Goal: Task Accomplishment & Management: Manage account settings

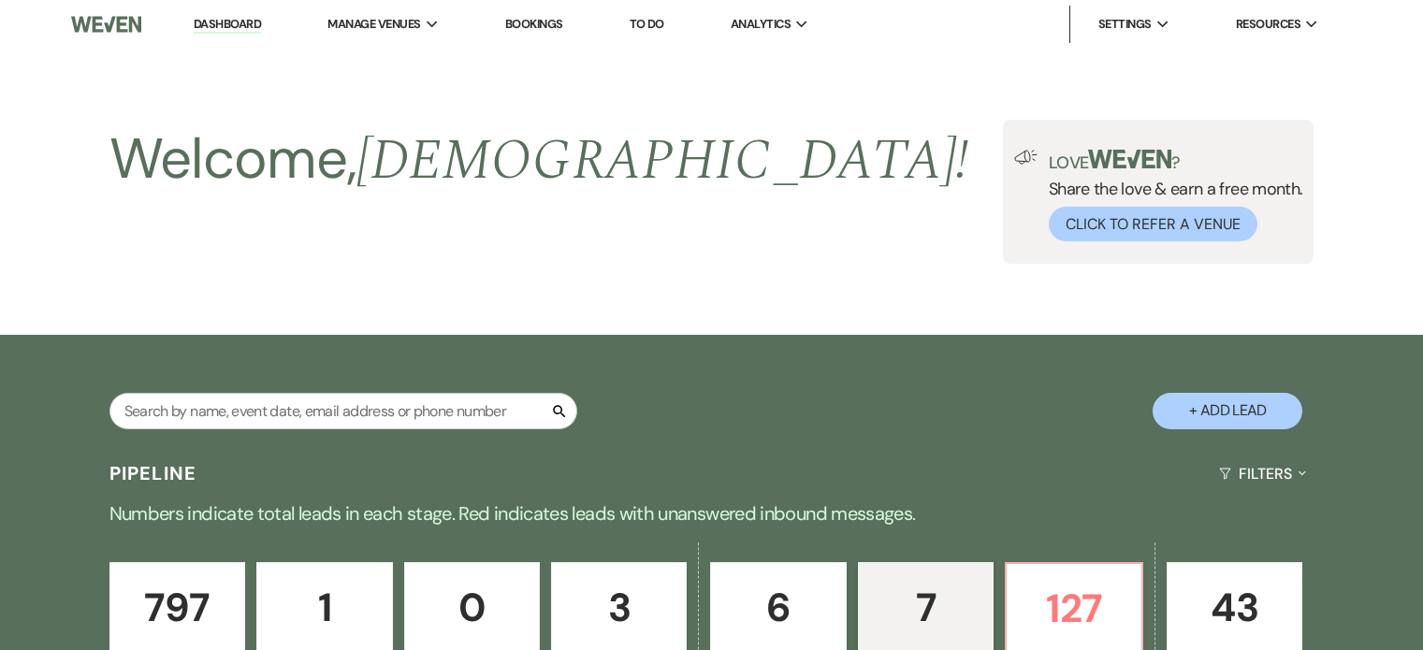
select select "6"
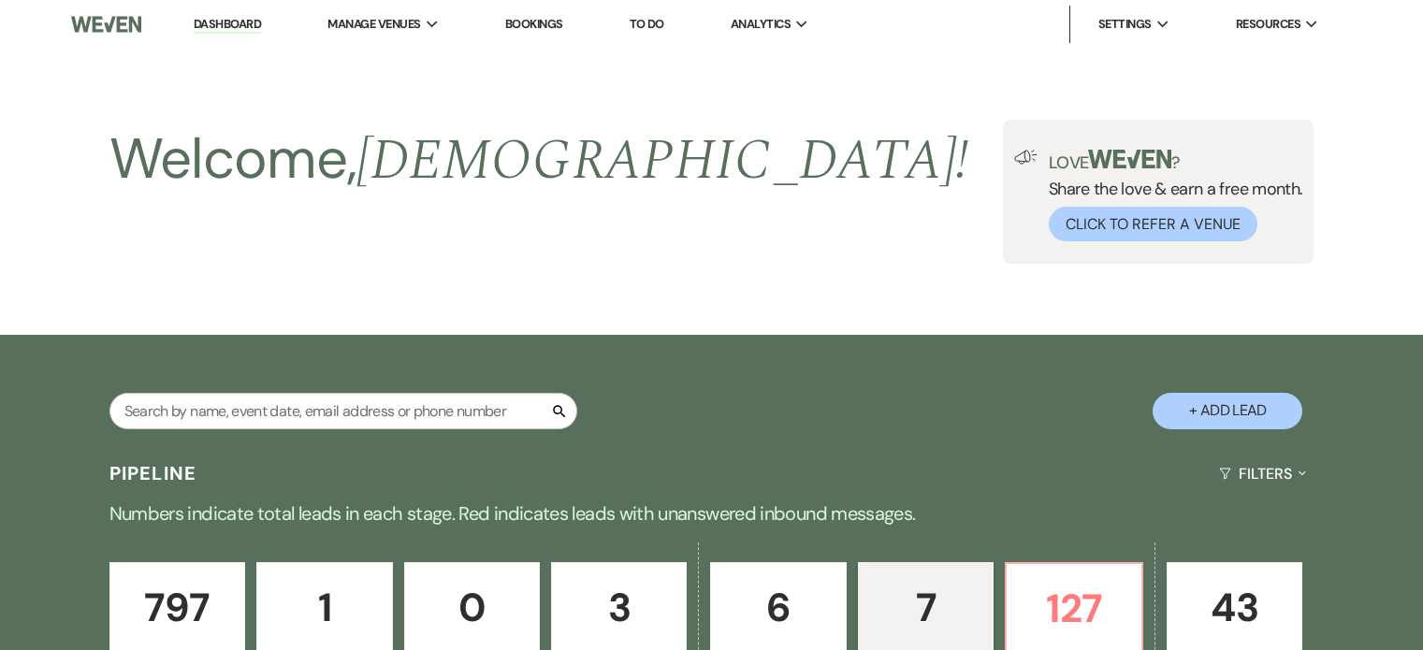
select select "6"
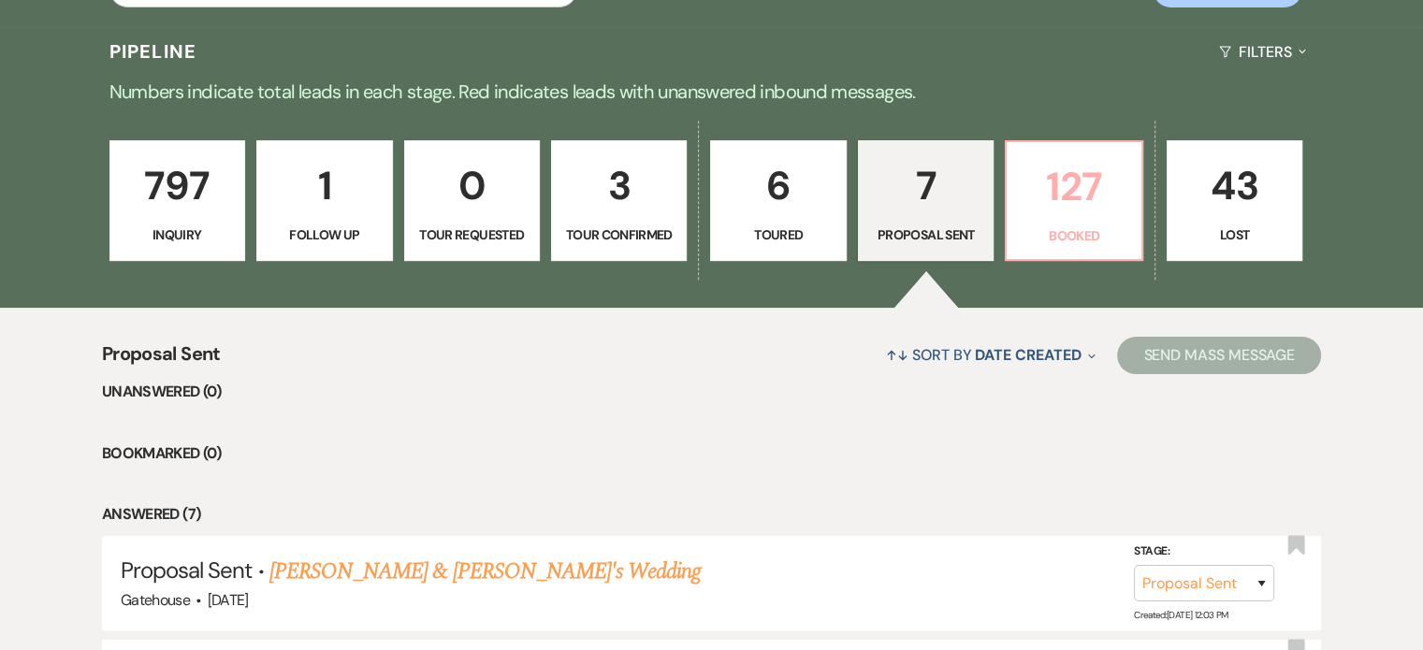
click at [1065, 196] on p "127" at bounding box center [1073, 186] width 111 height 63
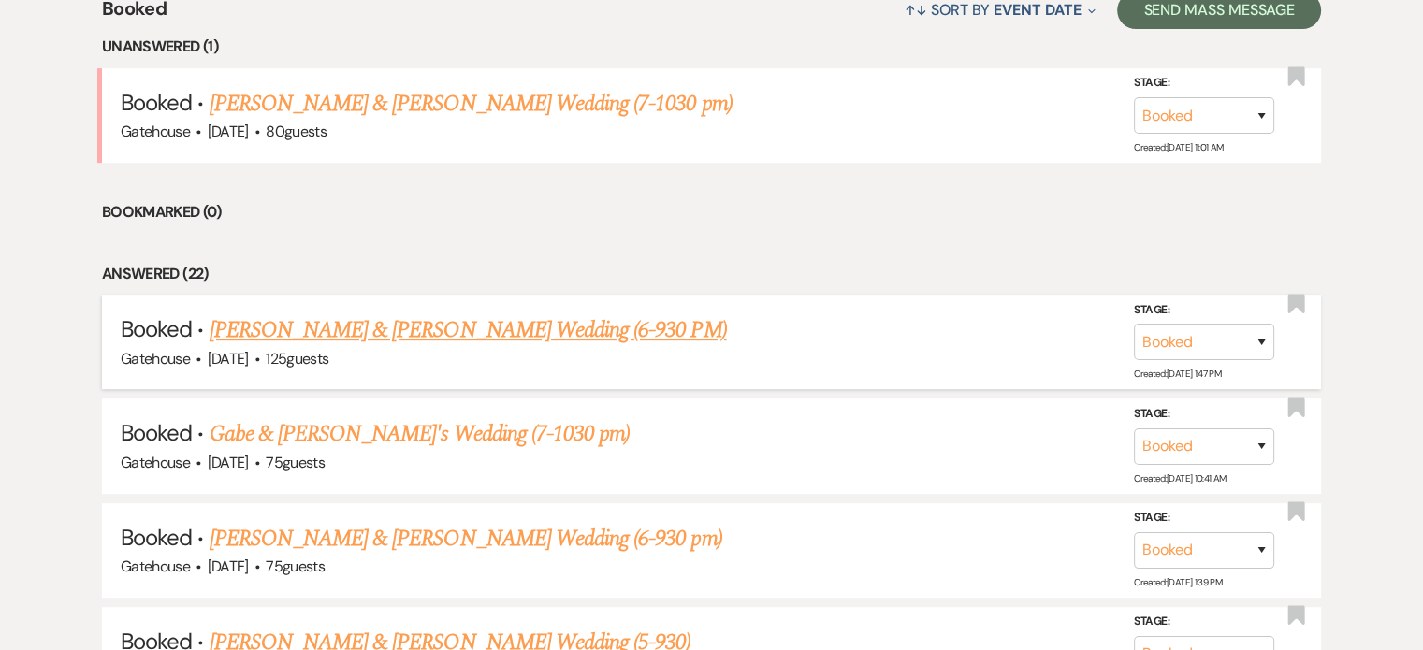
scroll to position [796, 0]
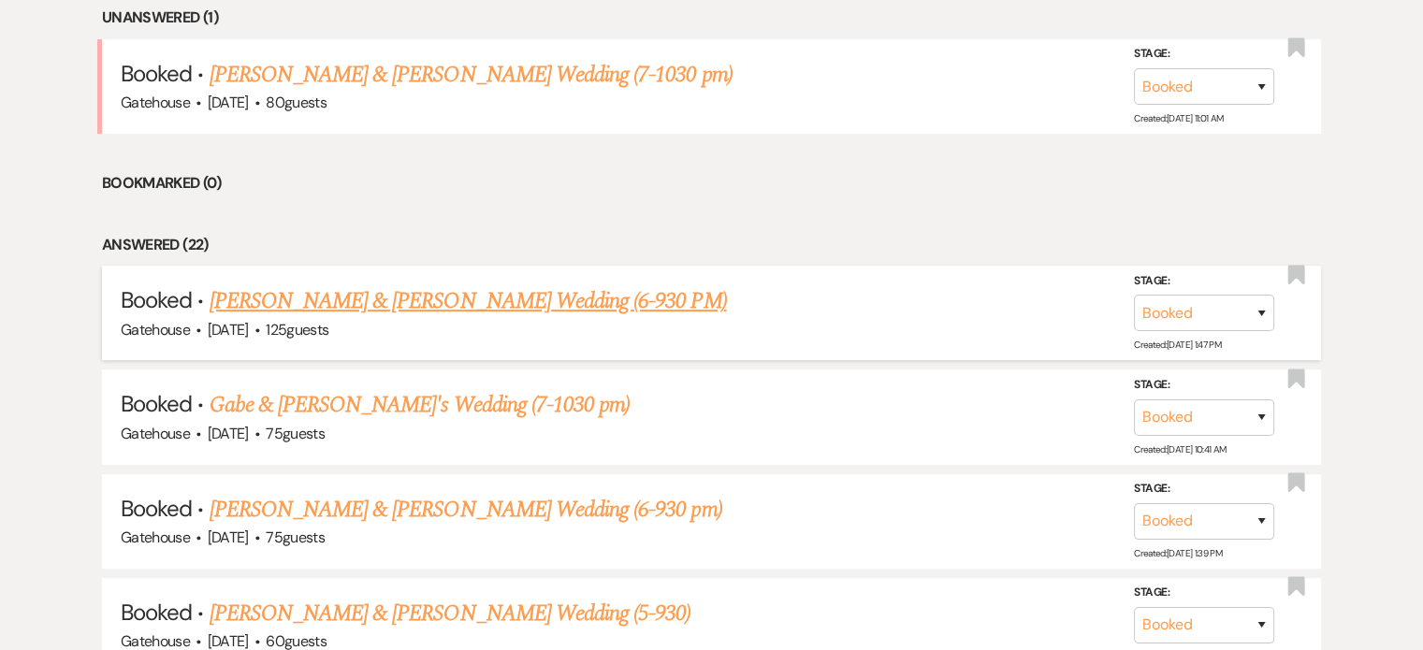
click at [449, 298] on link "[PERSON_NAME] & [PERSON_NAME] Wedding (6-930 PM)" at bounding box center [469, 302] width 518 height 34
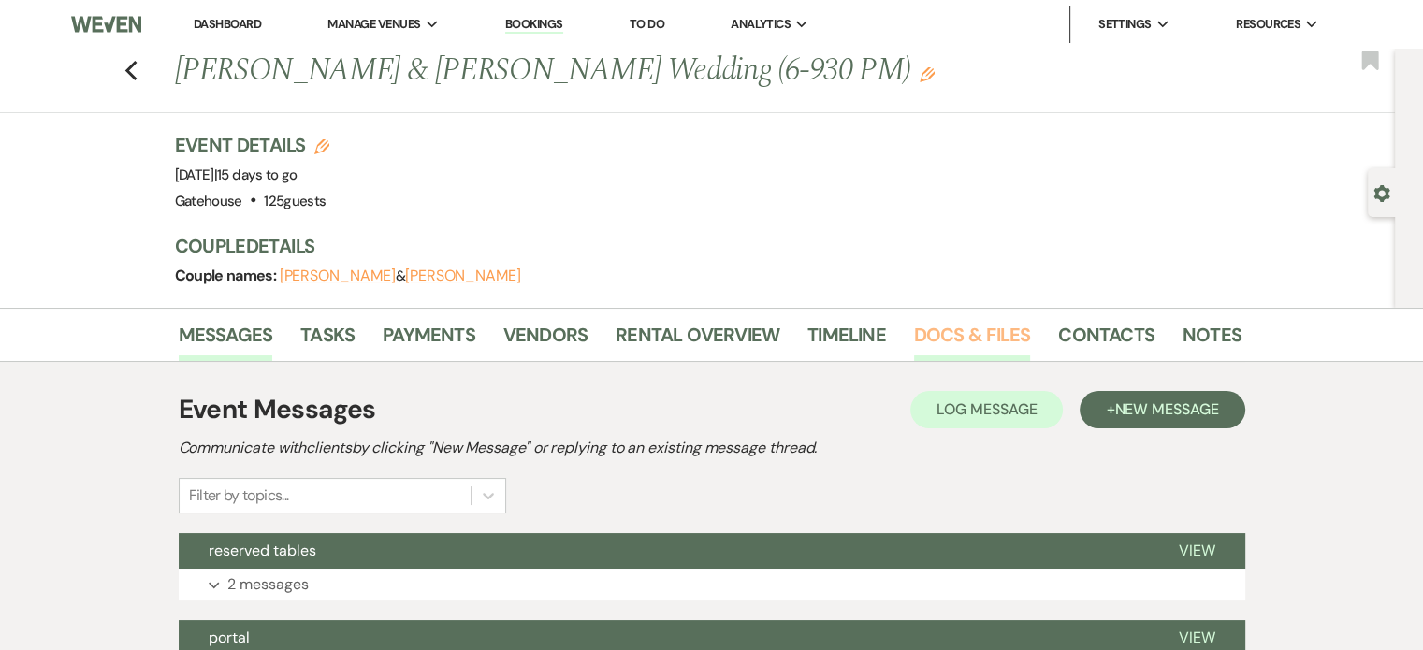
click at [971, 328] on link "Docs & Files" at bounding box center [972, 340] width 116 height 41
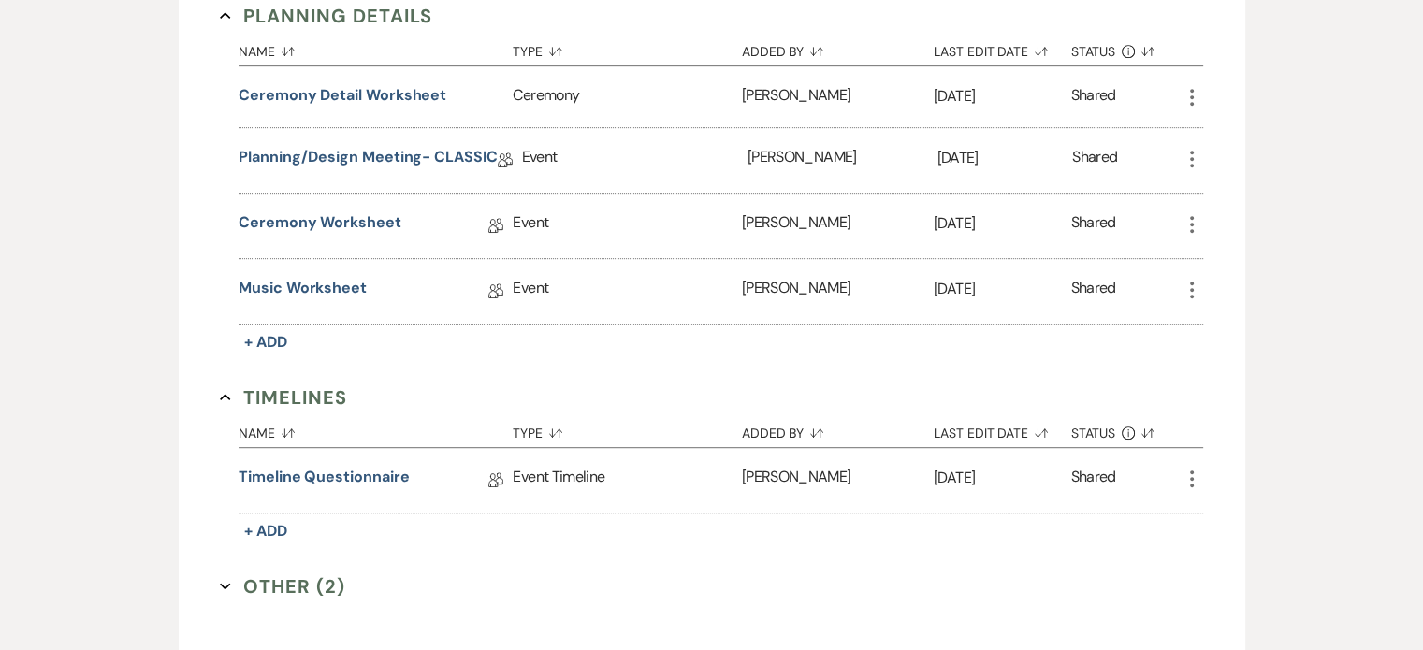
scroll to position [936, 0]
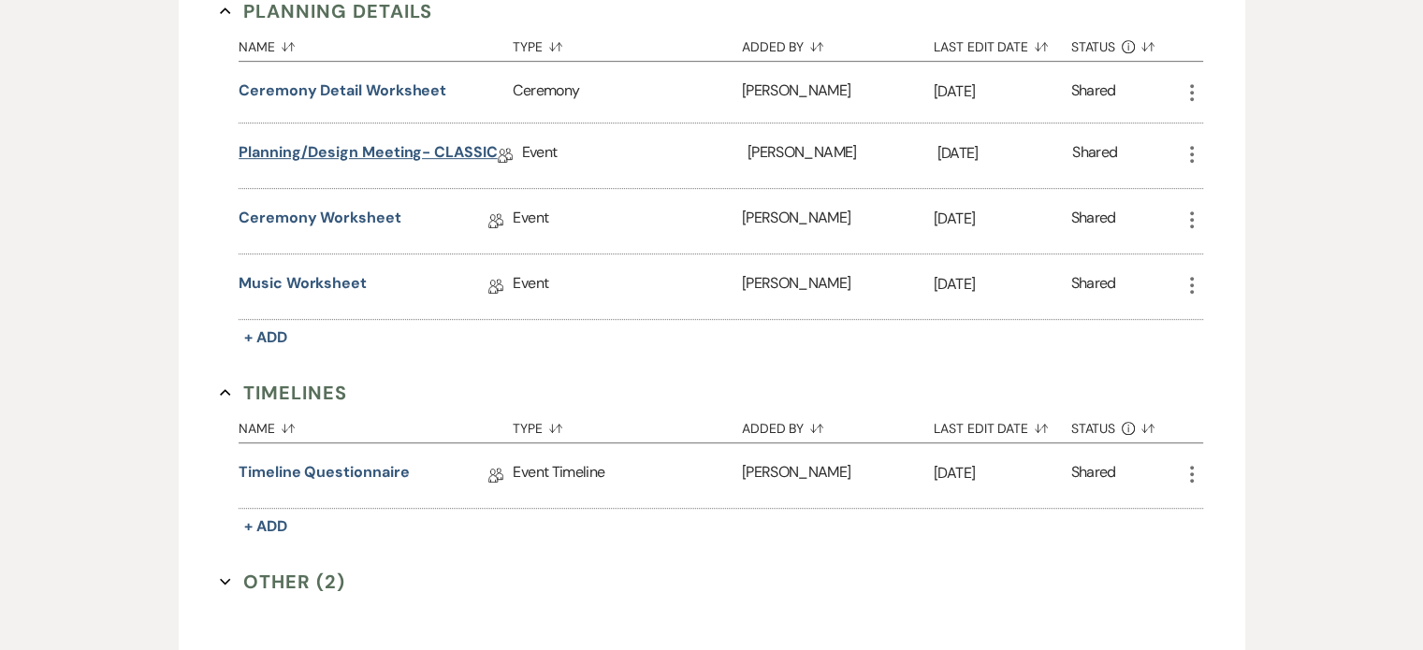
click at [432, 145] on link "Planning/Design Meeting- CLASSIC" at bounding box center [368, 155] width 258 height 29
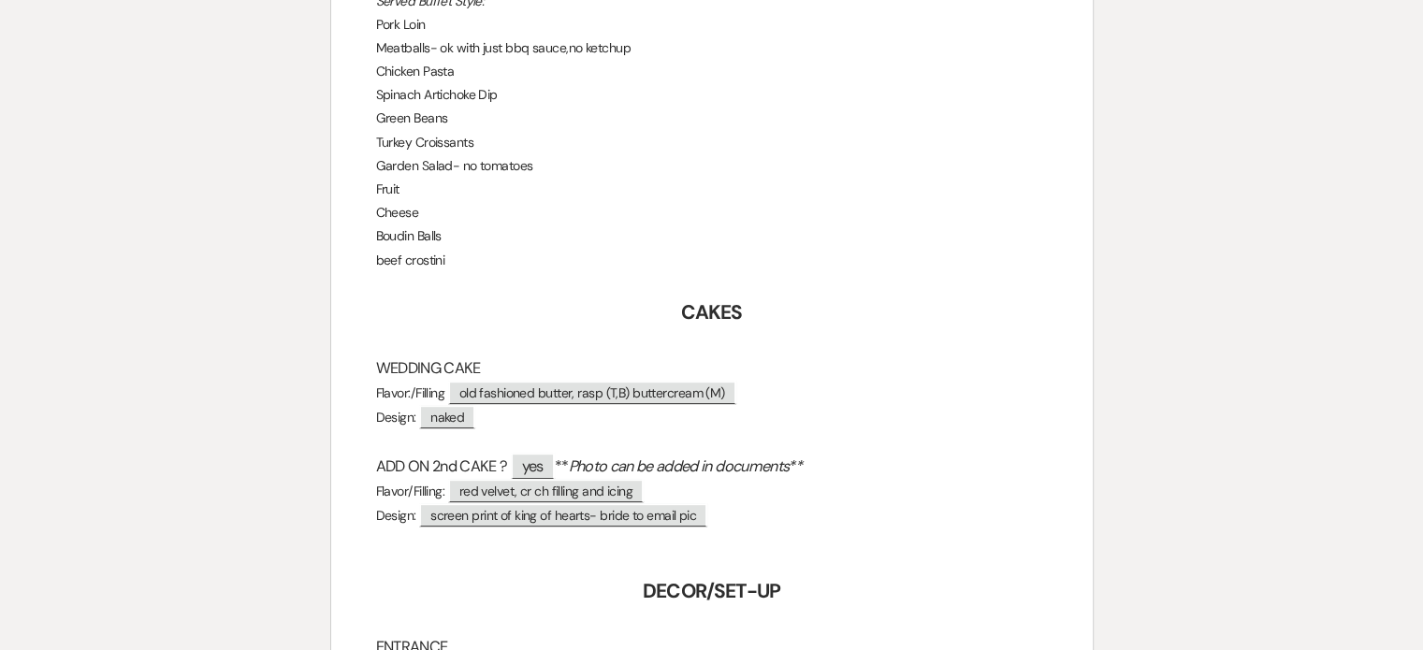
scroll to position [749, 0]
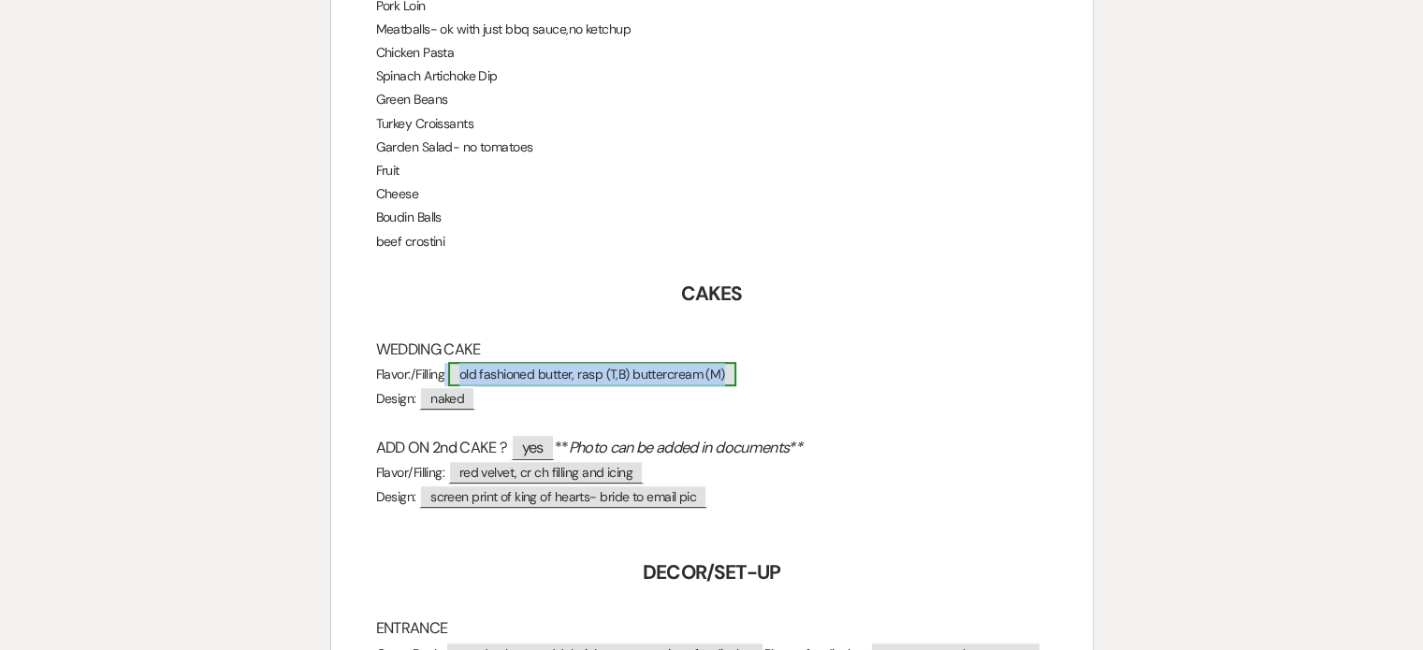
click at [601, 374] on span "old fashioned butter, rasp (T,B) buttercream (M)" at bounding box center [592, 374] width 288 height 24
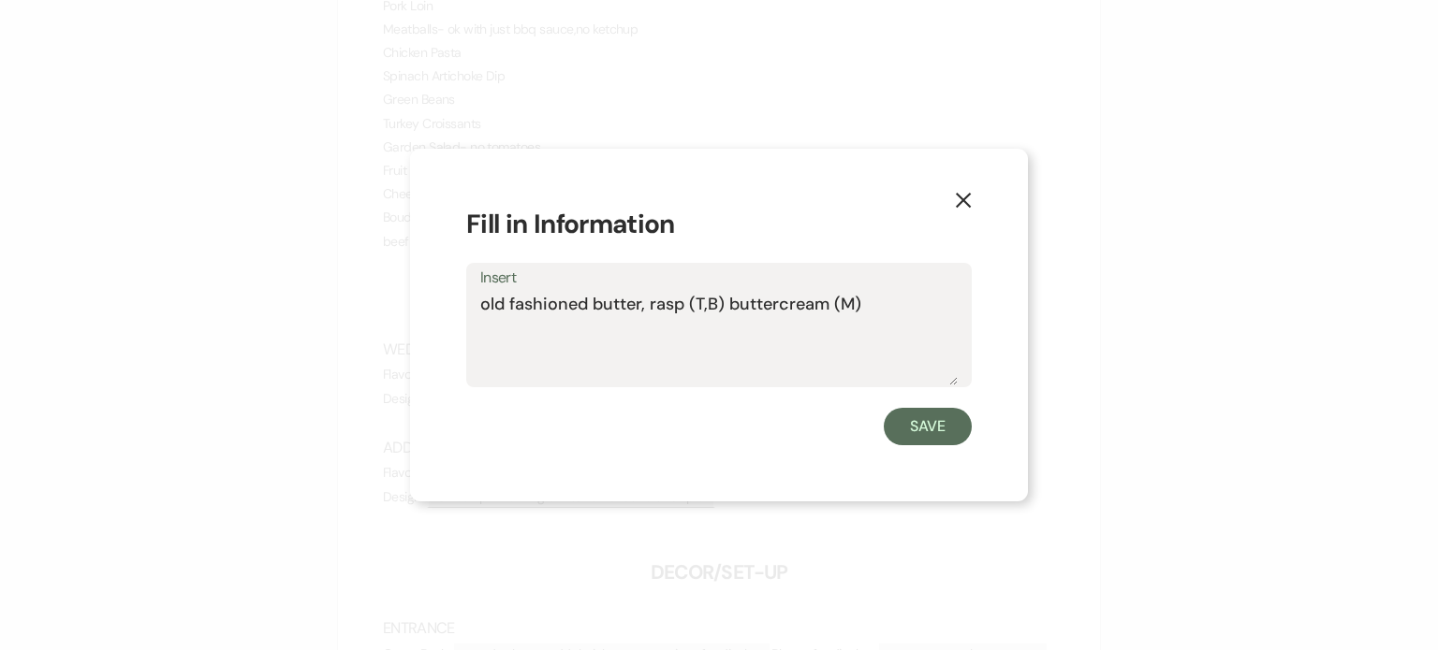
drag, startPoint x: 481, startPoint y: 301, endPoint x: 641, endPoint y: 308, distance: 160.2
click at [641, 308] on textarea "old fashioned butter, rasp (T,B) buttercream (M)" at bounding box center [718, 339] width 477 height 94
click at [35, 334] on div "X Fill in Information Insert old fashioned butter, rasp (T,B) buttercream (M) S…" at bounding box center [719, 325] width 1438 height 650
drag, startPoint x: 648, startPoint y: 299, endPoint x: 872, endPoint y: 299, distance: 224.6
click at [872, 299] on textarea "old fashioned butter, rasp (T,B) buttercream (M)" at bounding box center [718, 339] width 477 height 94
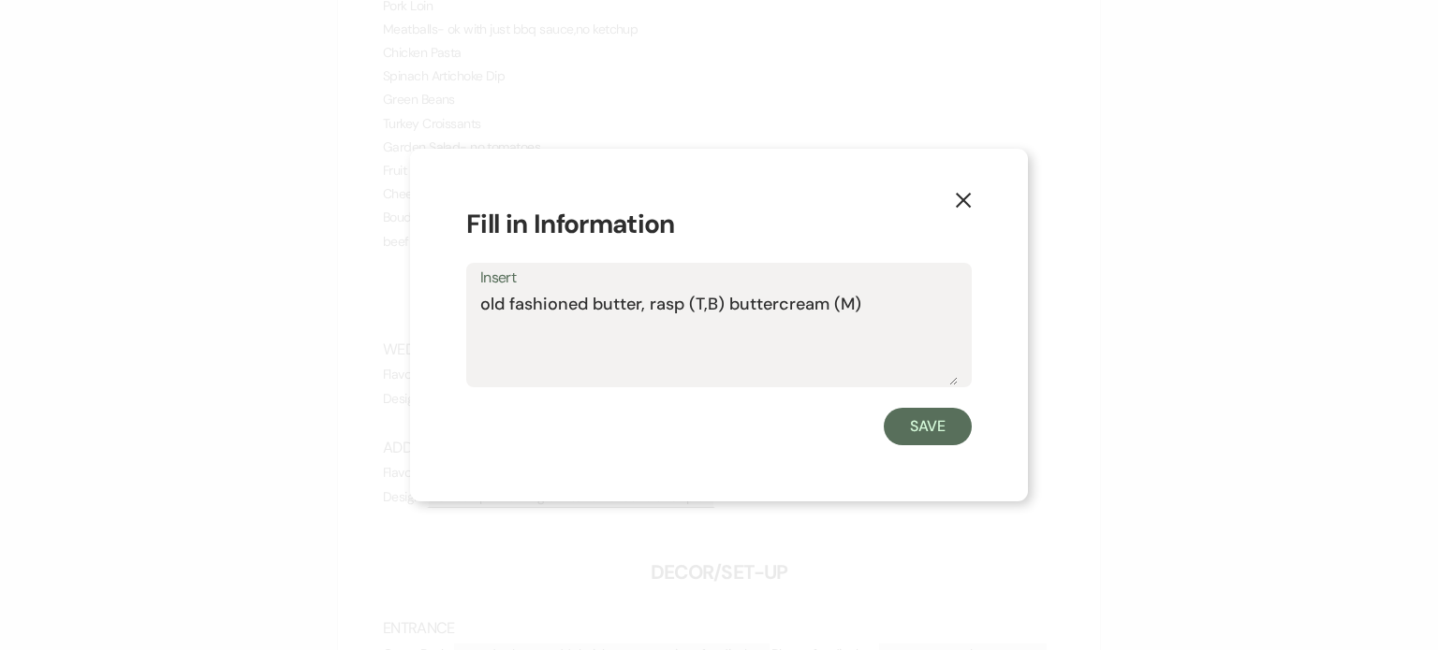
click at [37, 443] on div "X Fill in Information Insert old fashioned butter, rasp (T,B) buttercream (M) S…" at bounding box center [719, 325] width 1438 height 650
click at [962, 197] on icon "X" at bounding box center [963, 200] width 17 height 17
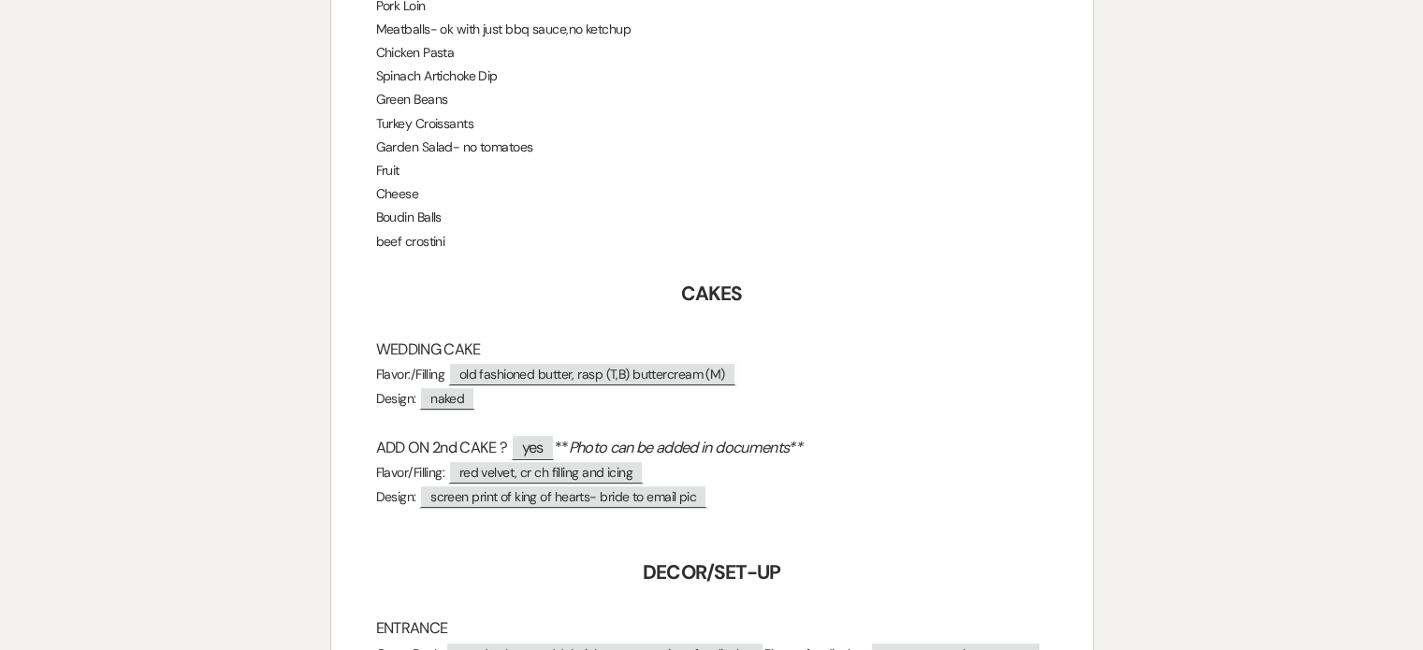
click at [27, 299] on div "Printer Print Add Photo + Insert Field Expand Standard Field Smart Field Signat…" at bounding box center [711, 620] width 1423 height 2373
click at [55, 285] on div "Printer Print Add Photo + Insert Field Expand Standard Field Smart Field Signat…" at bounding box center [712, 620] width 1348 height 2373
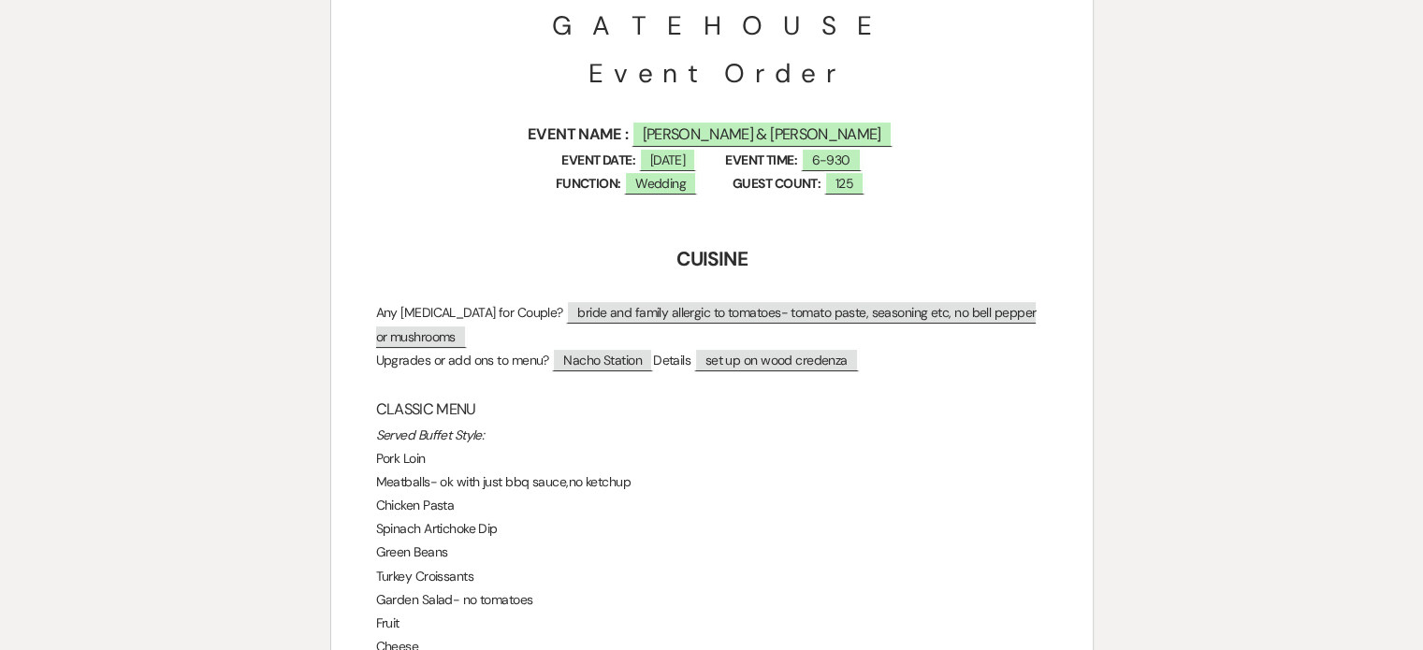
scroll to position [187, 0]
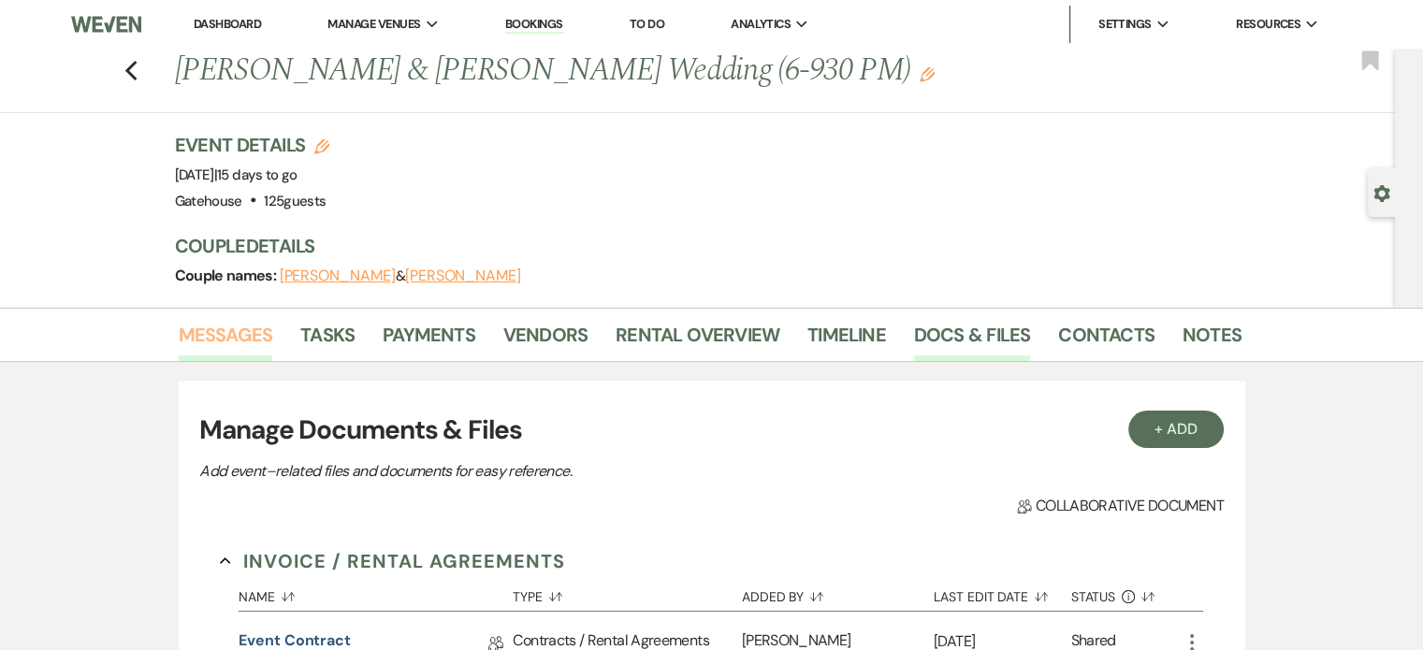
click at [226, 336] on link "Messages" at bounding box center [226, 340] width 95 height 41
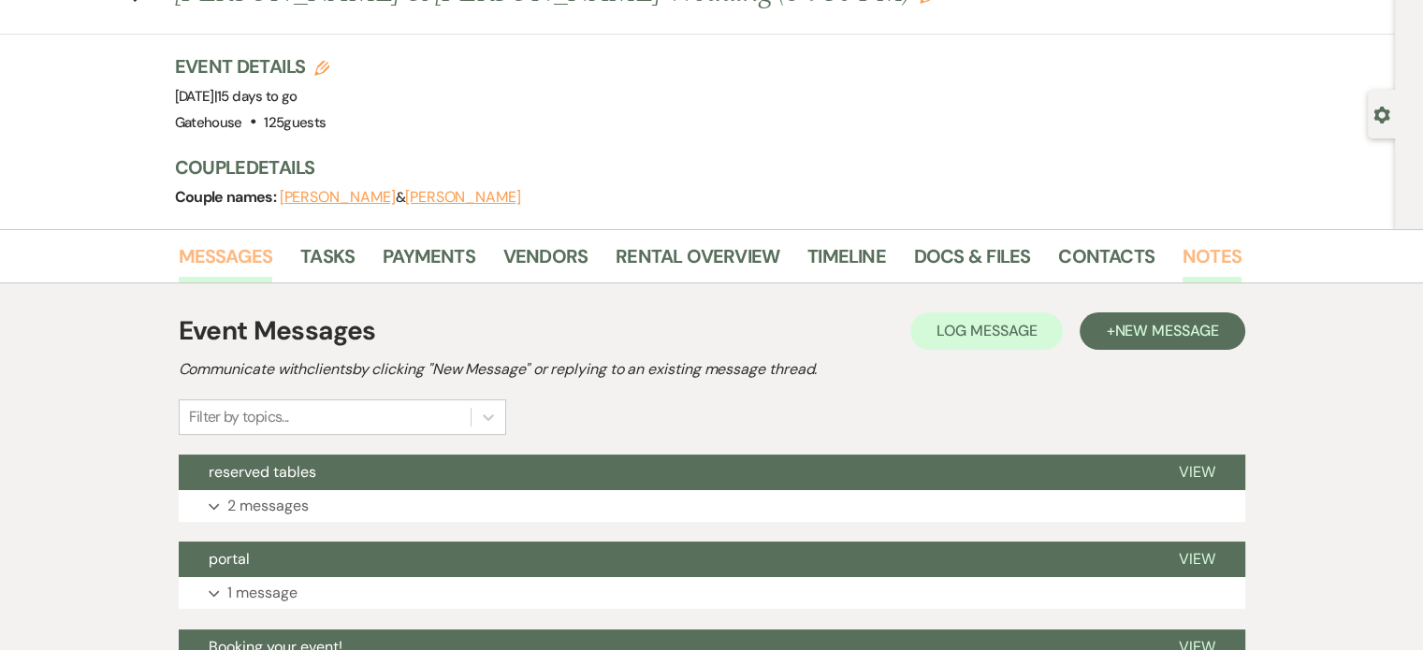
scroll to position [79, 0]
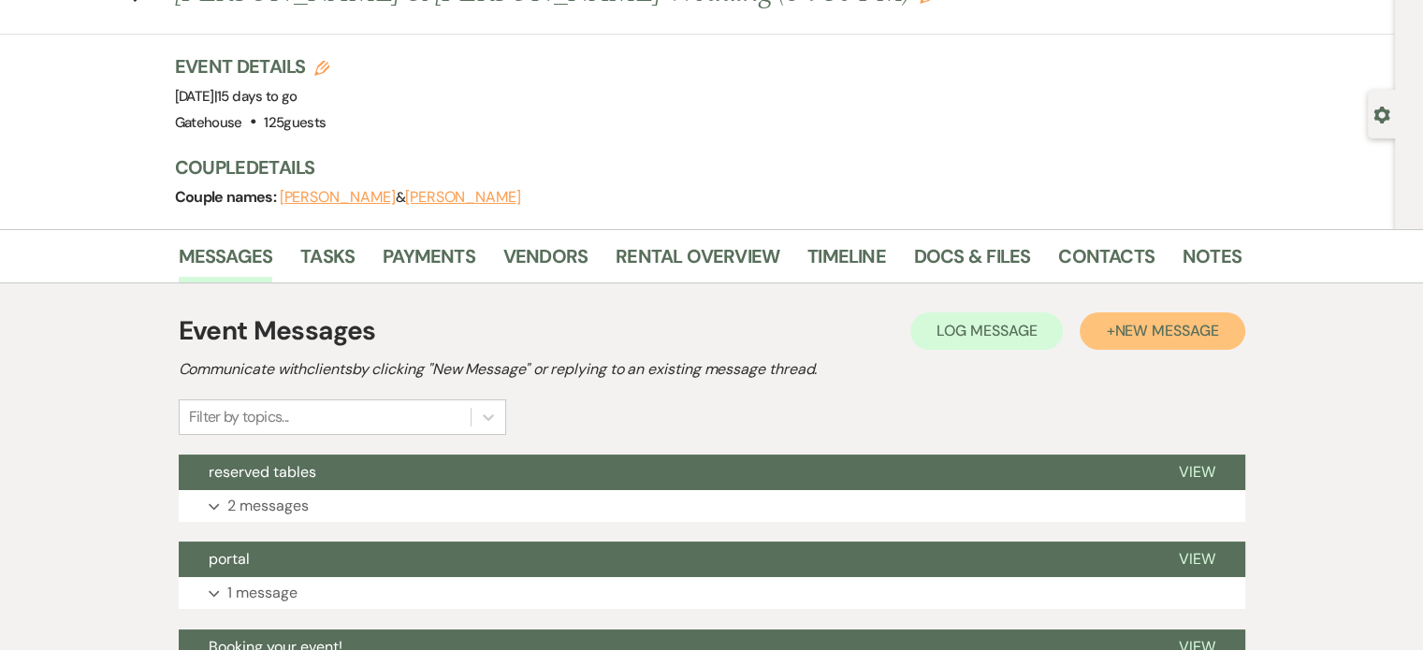
click at [1149, 325] on span "New Message" at bounding box center [1167, 331] width 104 height 20
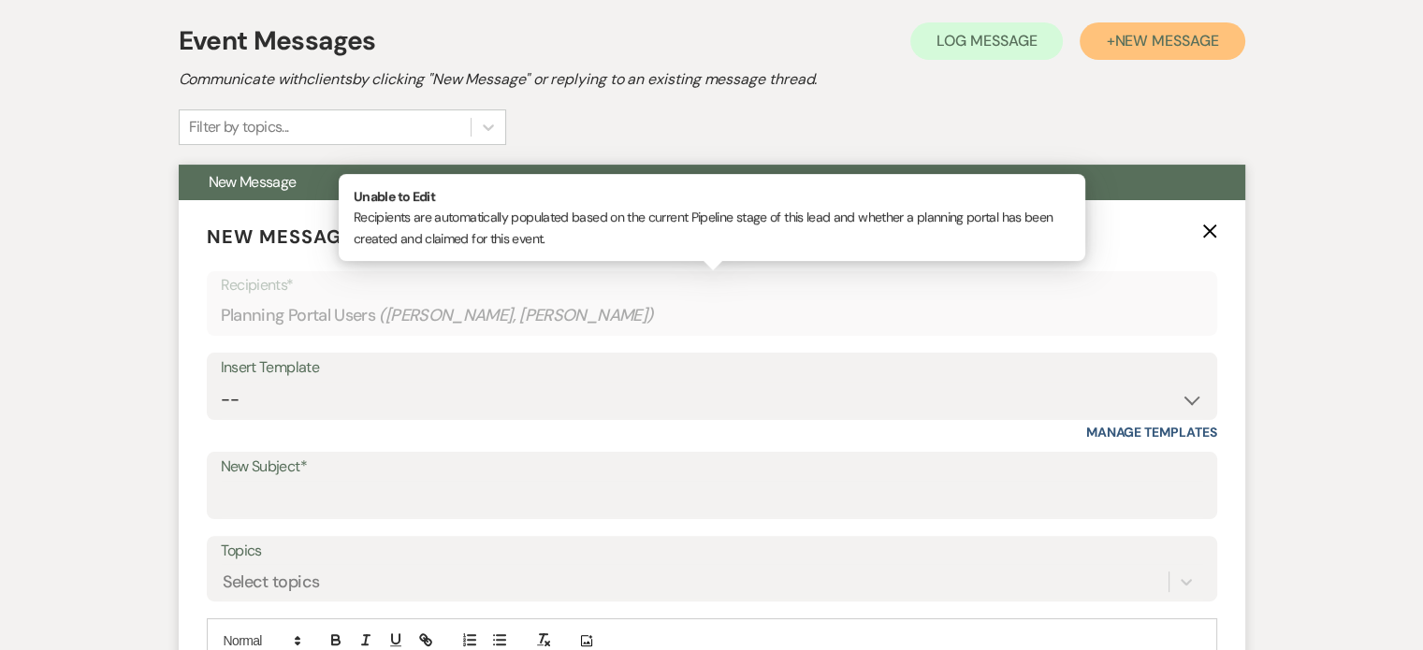
scroll to position [453, 0]
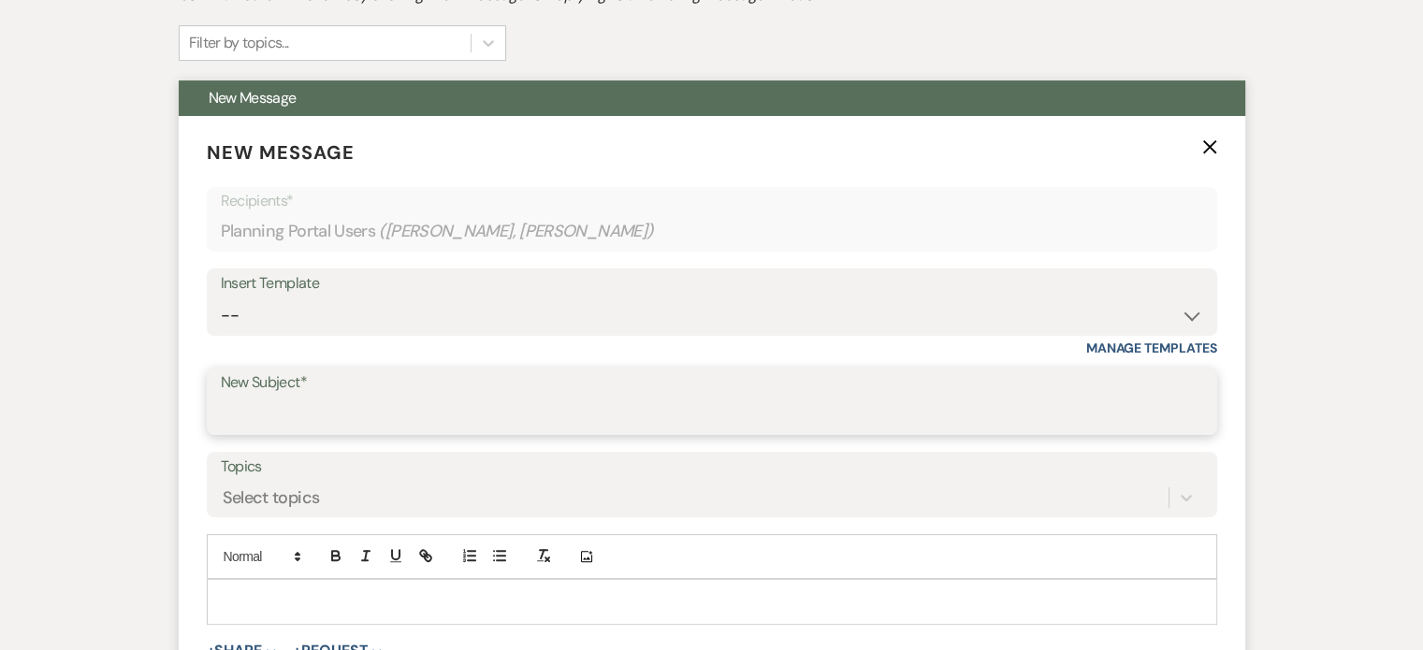
click at [359, 399] on input "New Subject*" at bounding box center [712, 415] width 983 height 36
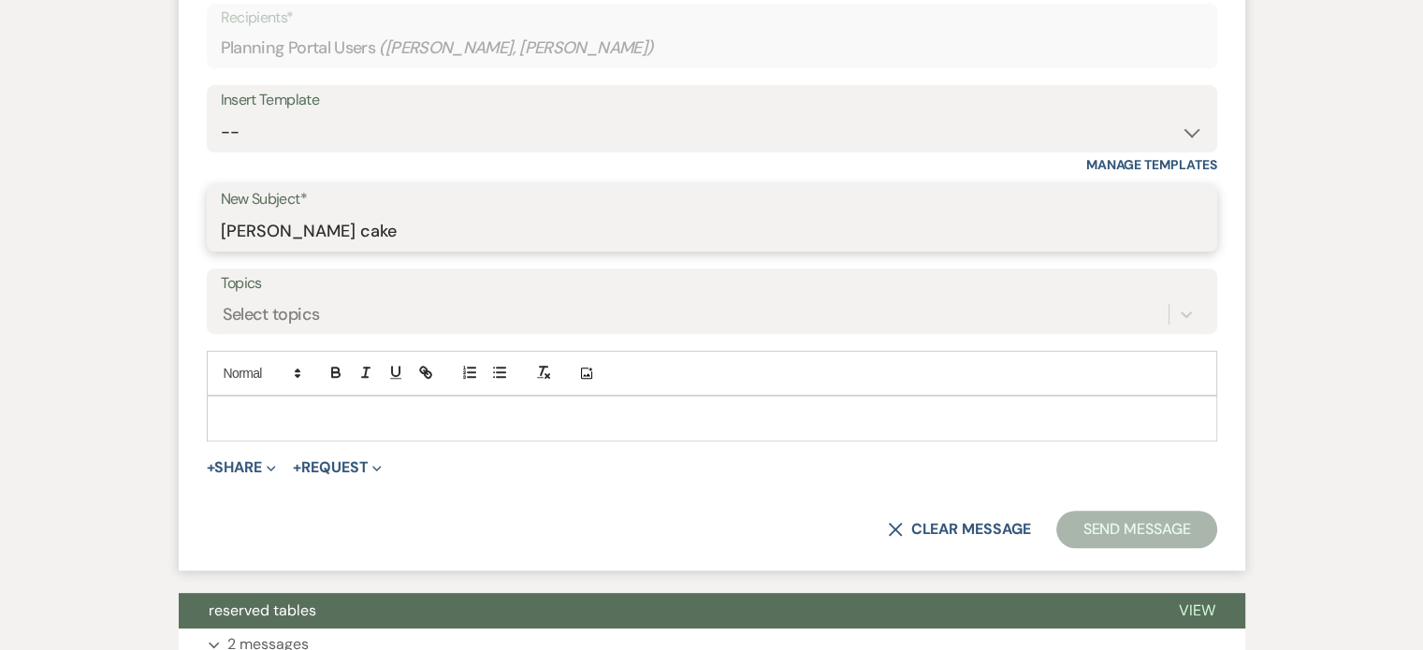
scroll to position [640, 0]
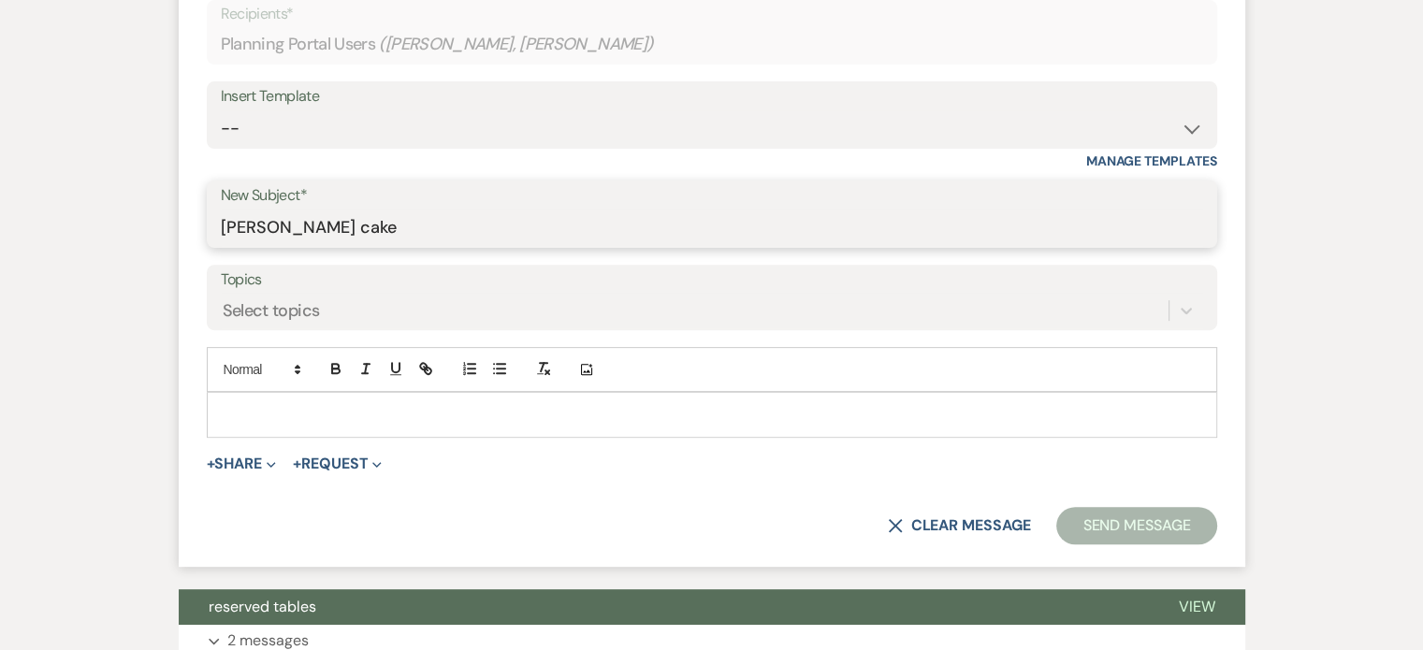
type input "grooms cake"
click at [315, 404] on p at bounding box center [712, 414] width 981 height 21
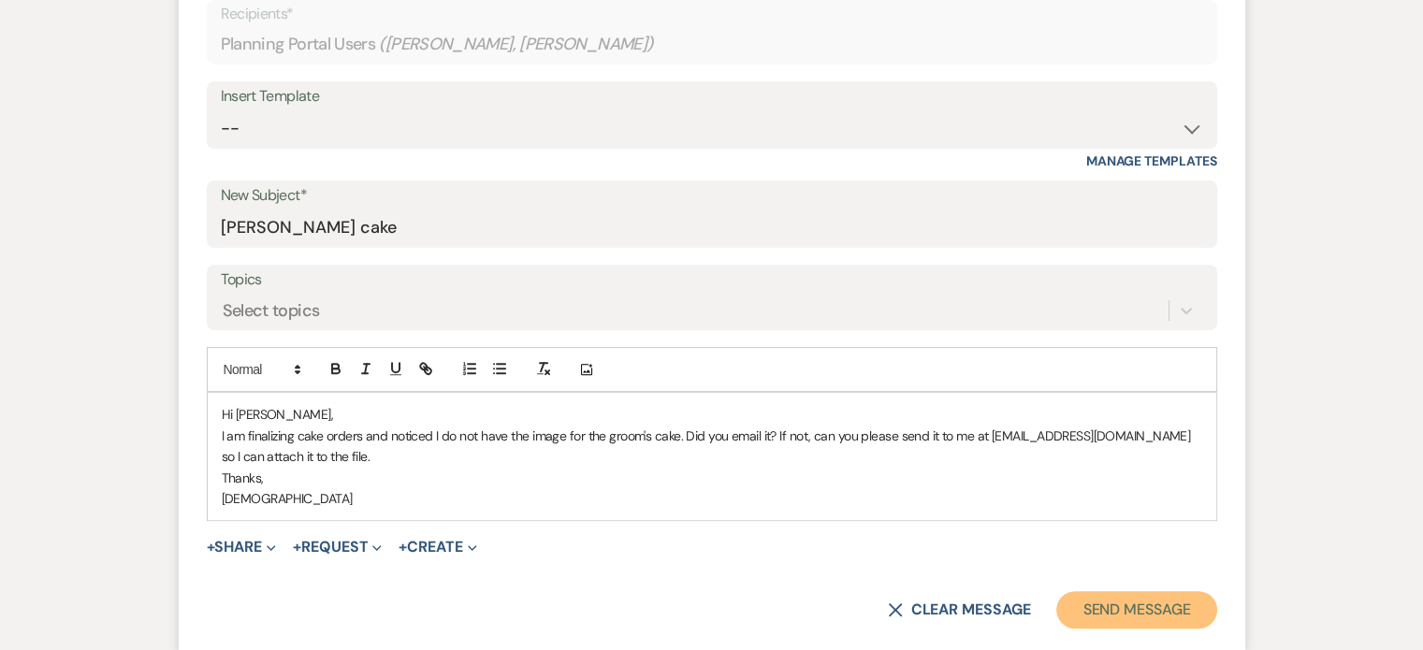
click at [1125, 603] on button "Send Message" at bounding box center [1137, 609] width 160 height 37
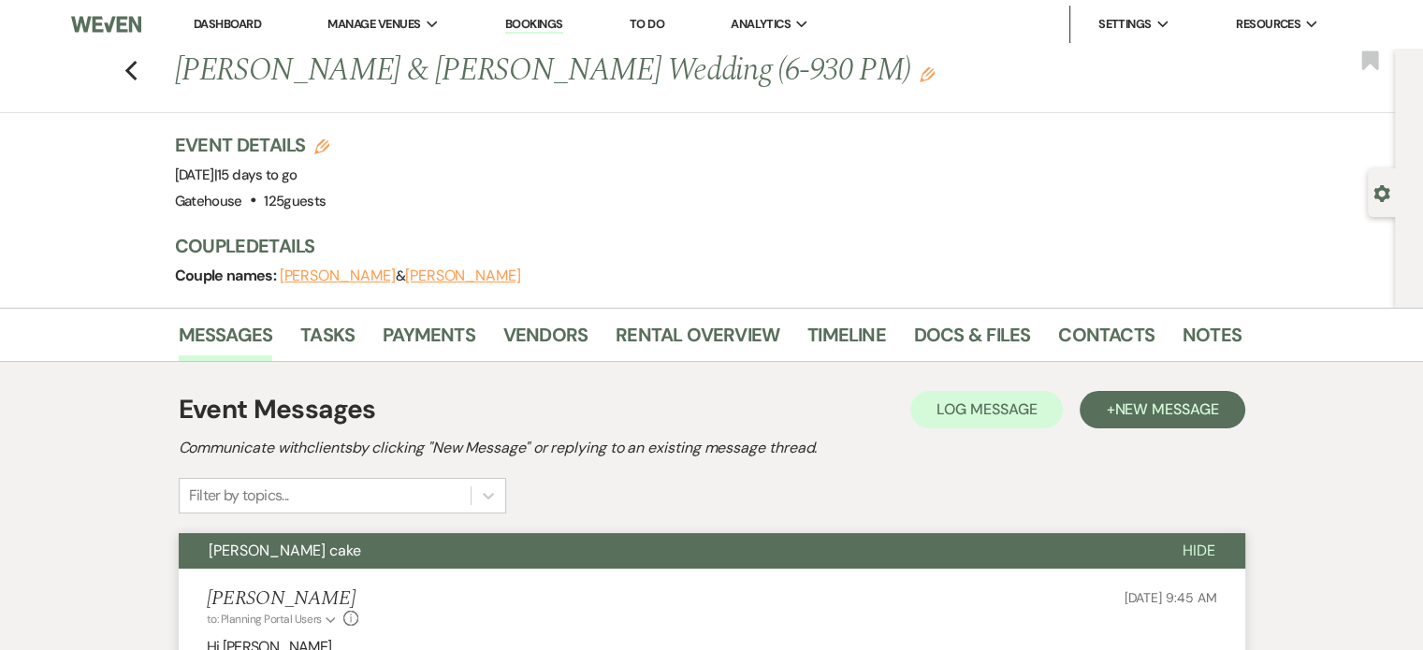
click at [139, 73] on icon "Previous" at bounding box center [131, 71] width 14 height 22
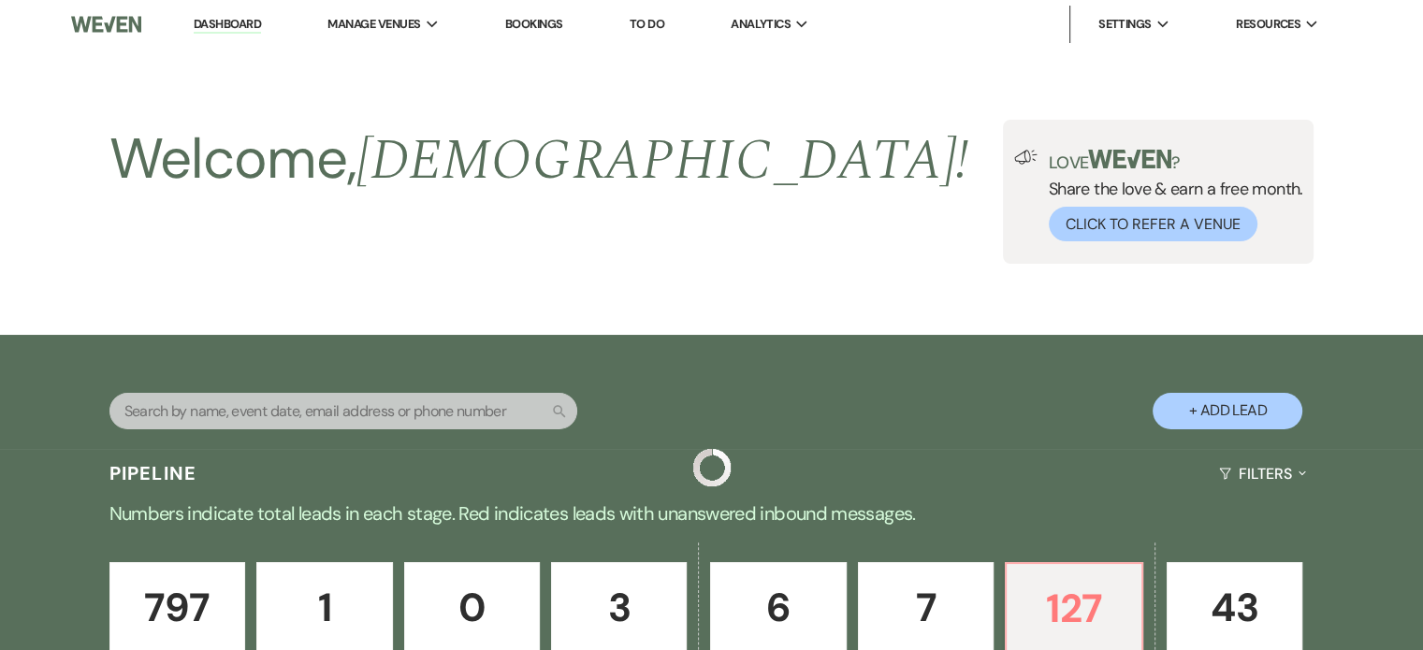
scroll to position [796, 0]
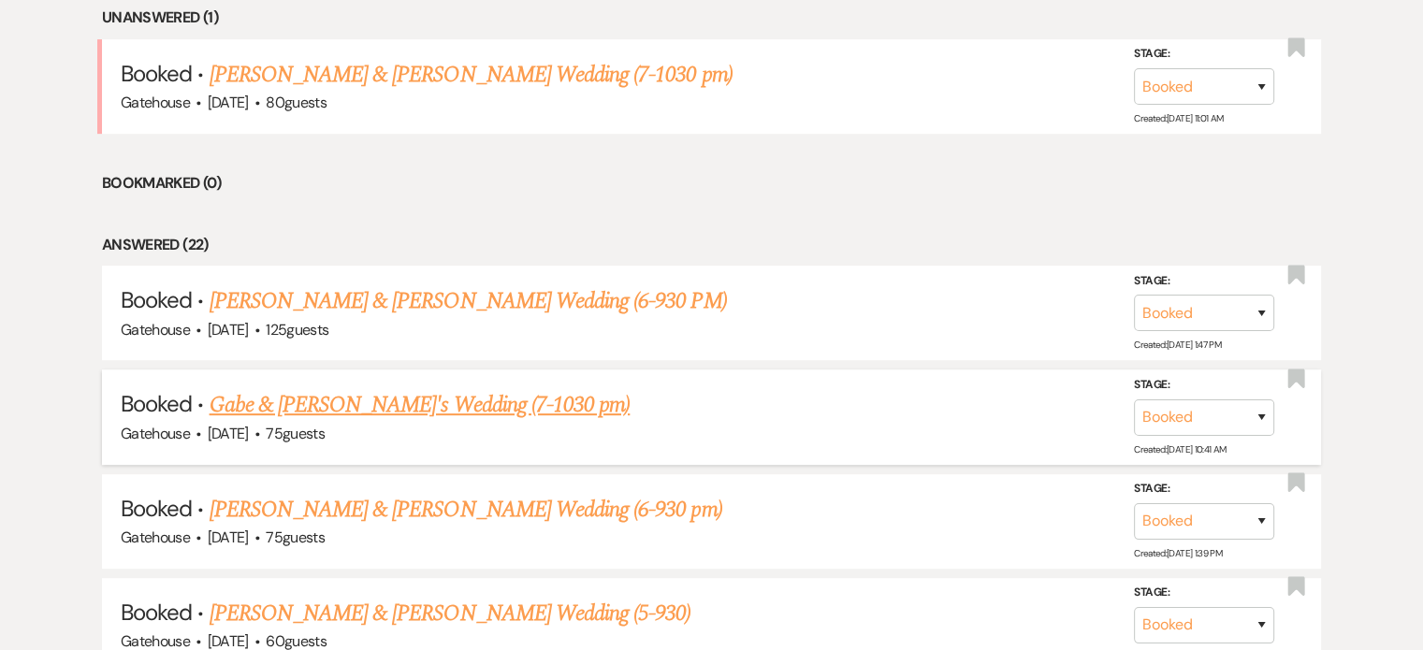
click at [419, 401] on link "Gabe & Chloe's Wedding (7-1030 pm)" at bounding box center [420, 405] width 421 height 34
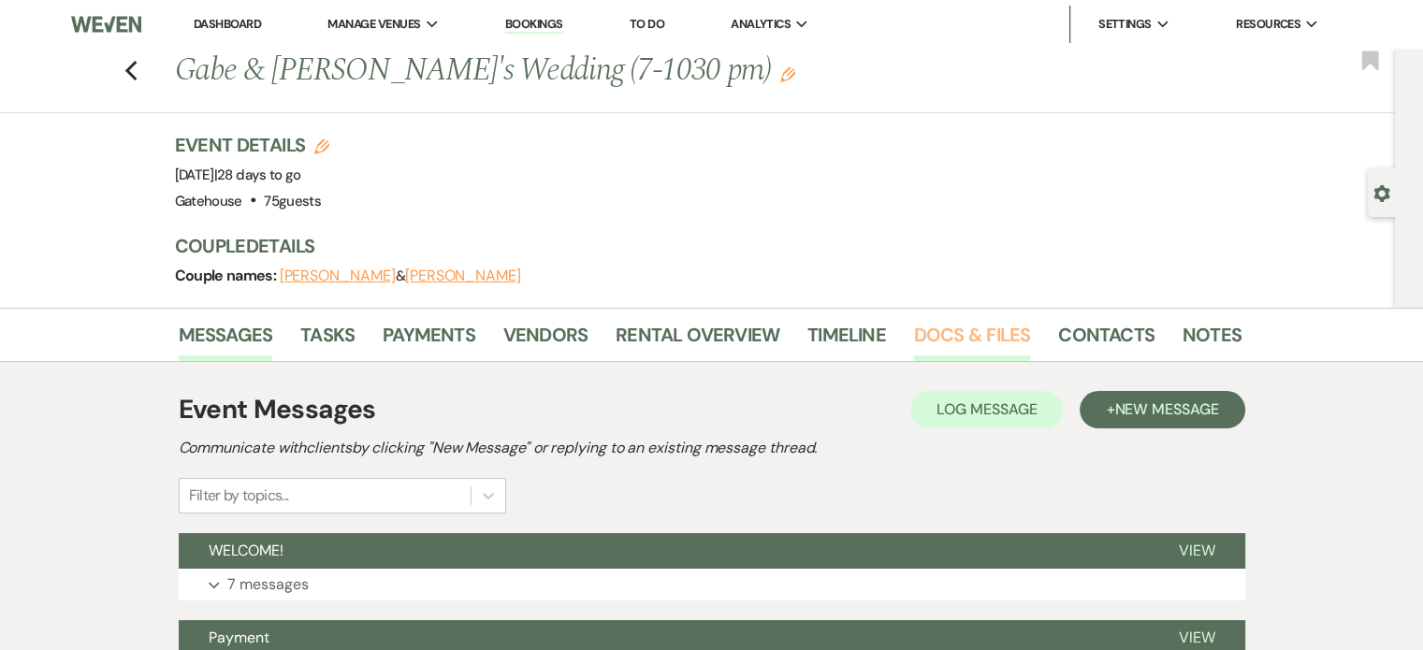
click at [973, 339] on link "Docs & Files" at bounding box center [972, 340] width 116 height 41
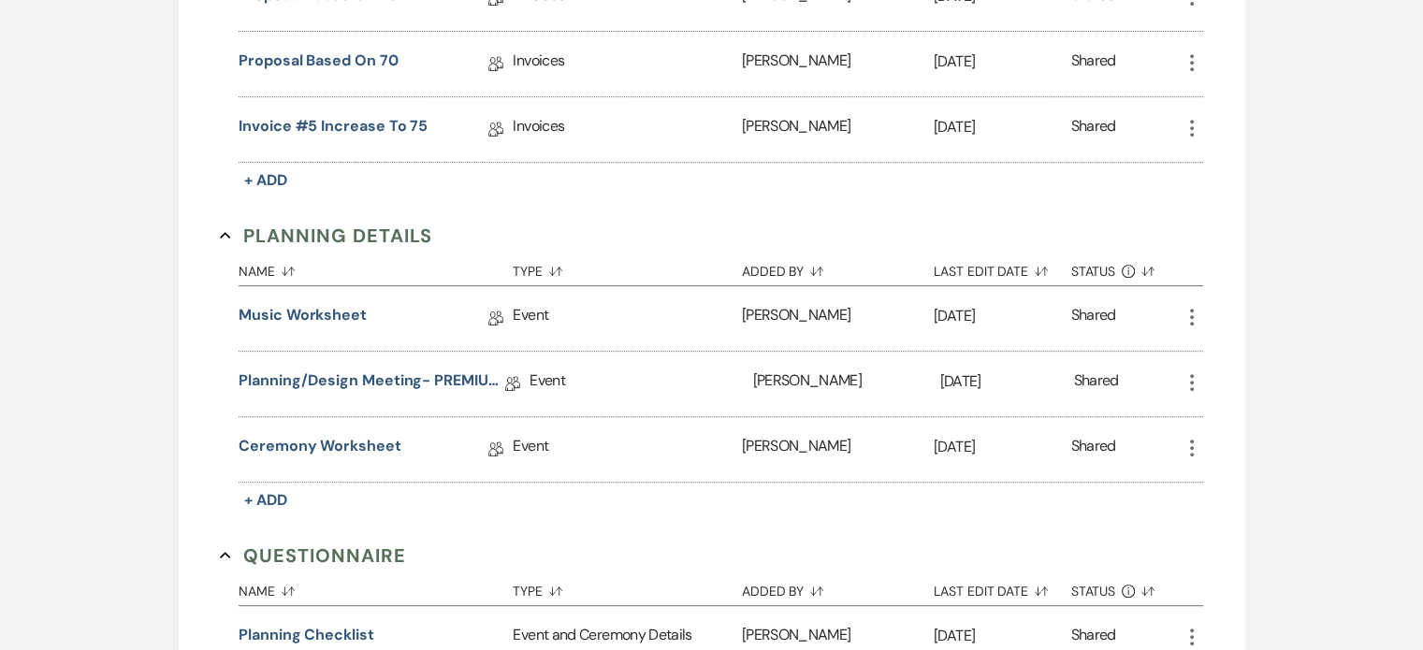
scroll to position [936, 0]
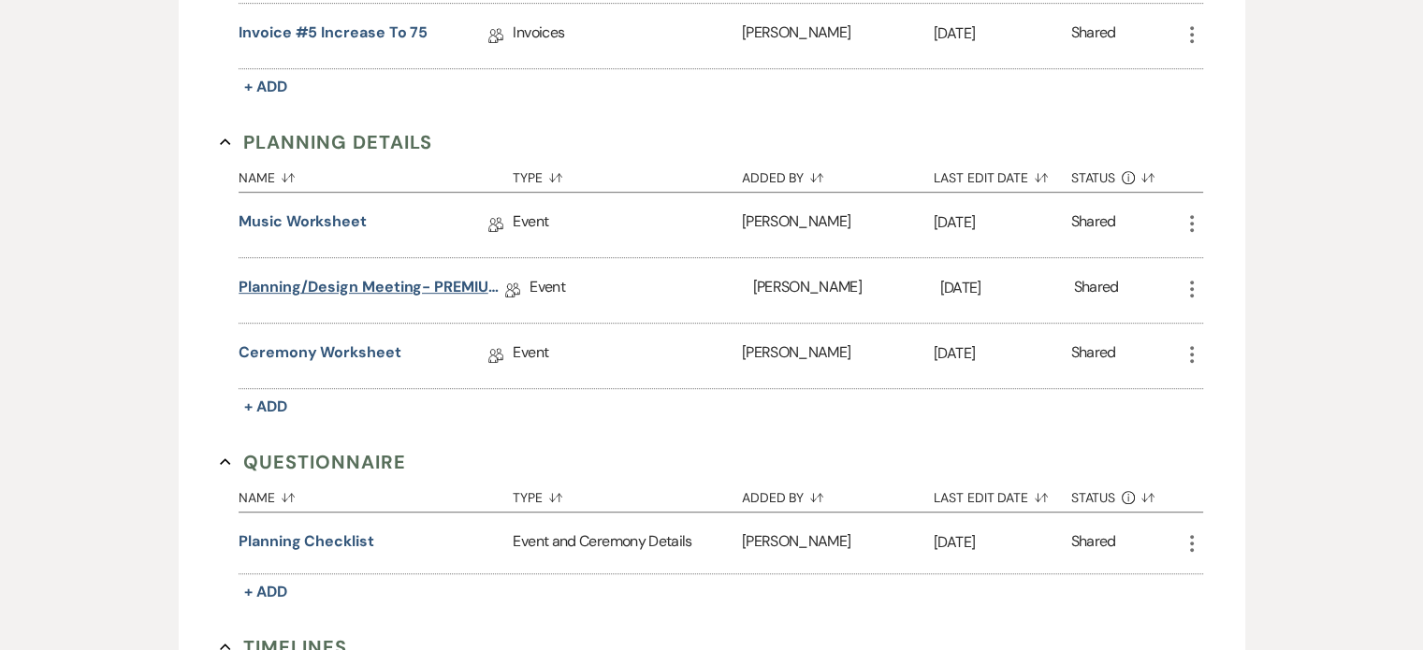
click at [430, 278] on link "Planning/Design Meeting- PREMIUM under 75" at bounding box center [372, 290] width 267 height 29
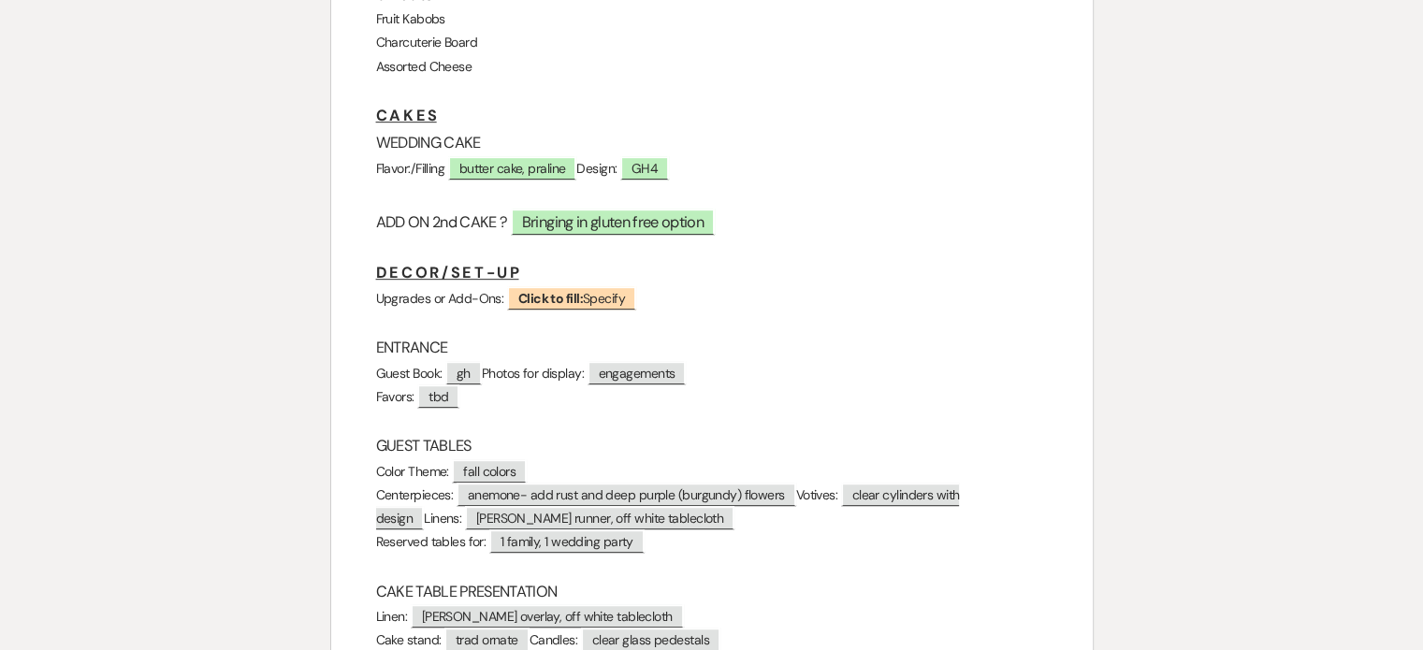
scroll to position [936, 0]
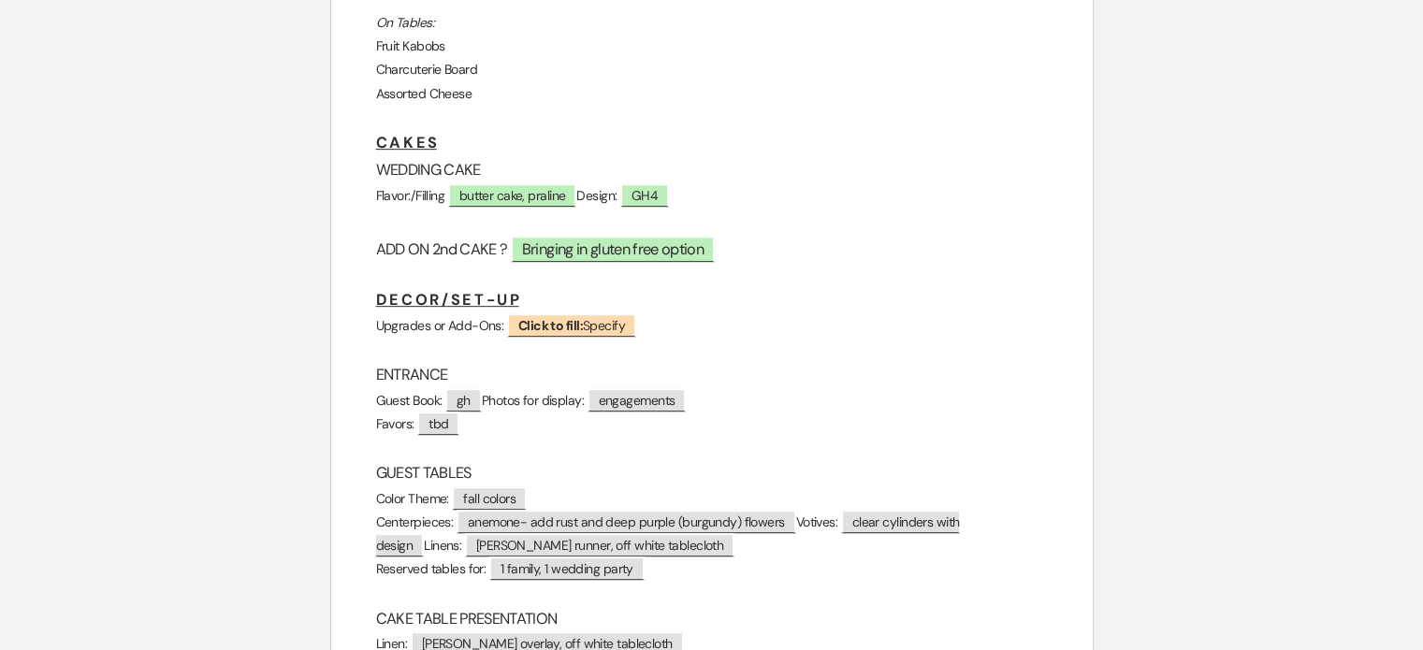
click at [22, 419] on div "Printer Print Add Photo + Insert Field Expand Standard Field Smart Field Signat…" at bounding box center [711, 447] width 1423 height 2401
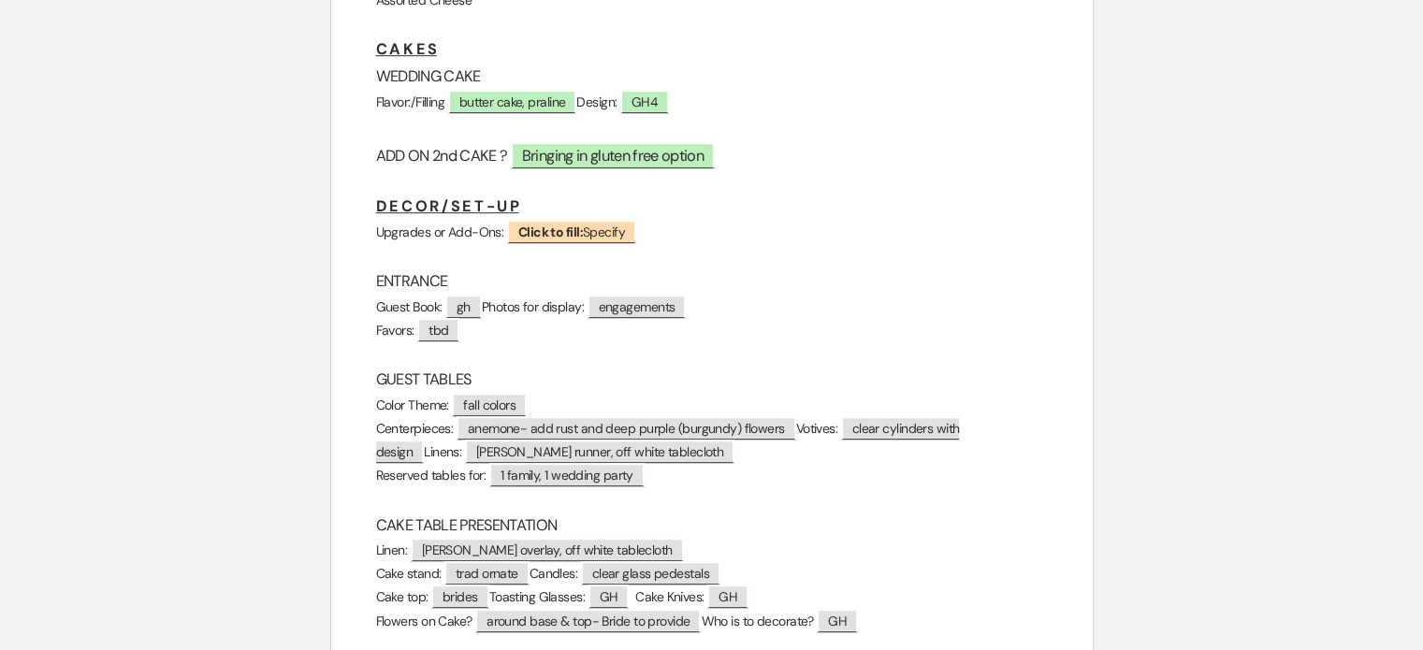
click at [4, 298] on div "Printer Print Add Photo + Insert Field Expand Standard Field Smart Field Signat…" at bounding box center [711, 353] width 1423 height 2401
click at [41, 381] on div "Printer Print Add Photo + Insert Field Expand Standard Field Smart Field Signat…" at bounding box center [712, 353] width 1348 height 2401
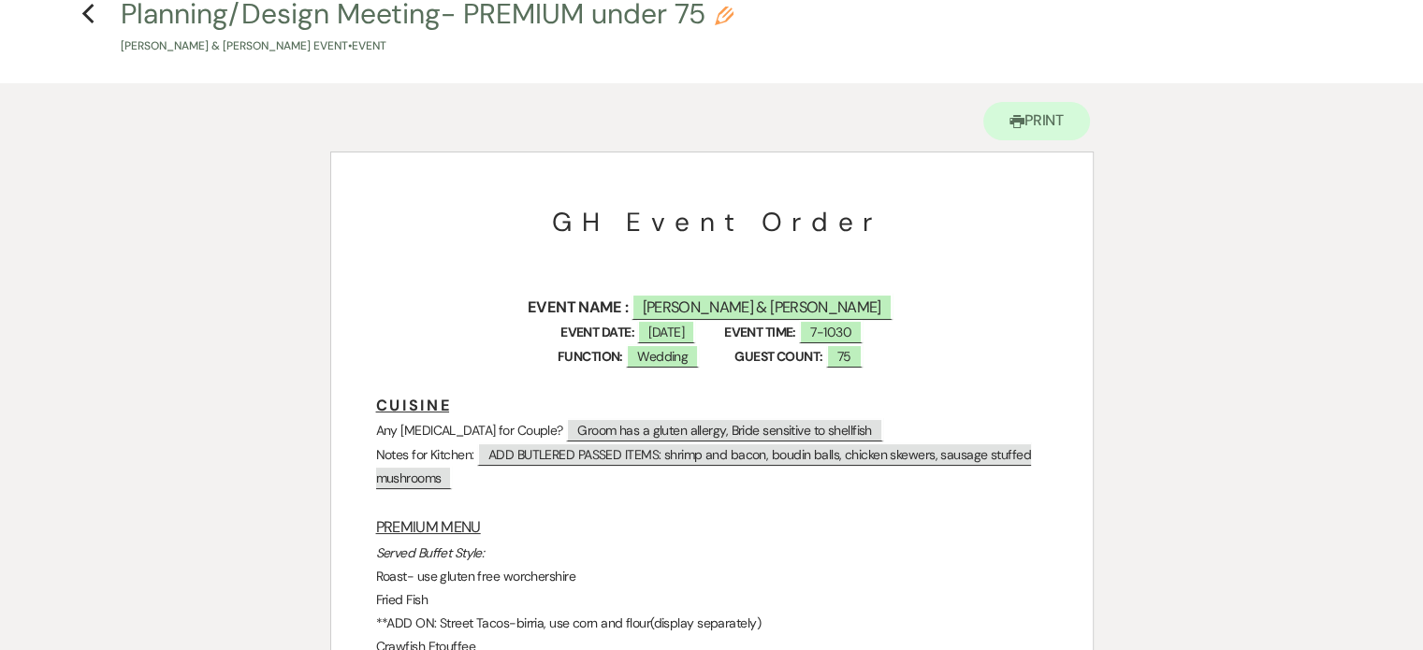
scroll to position [0, 0]
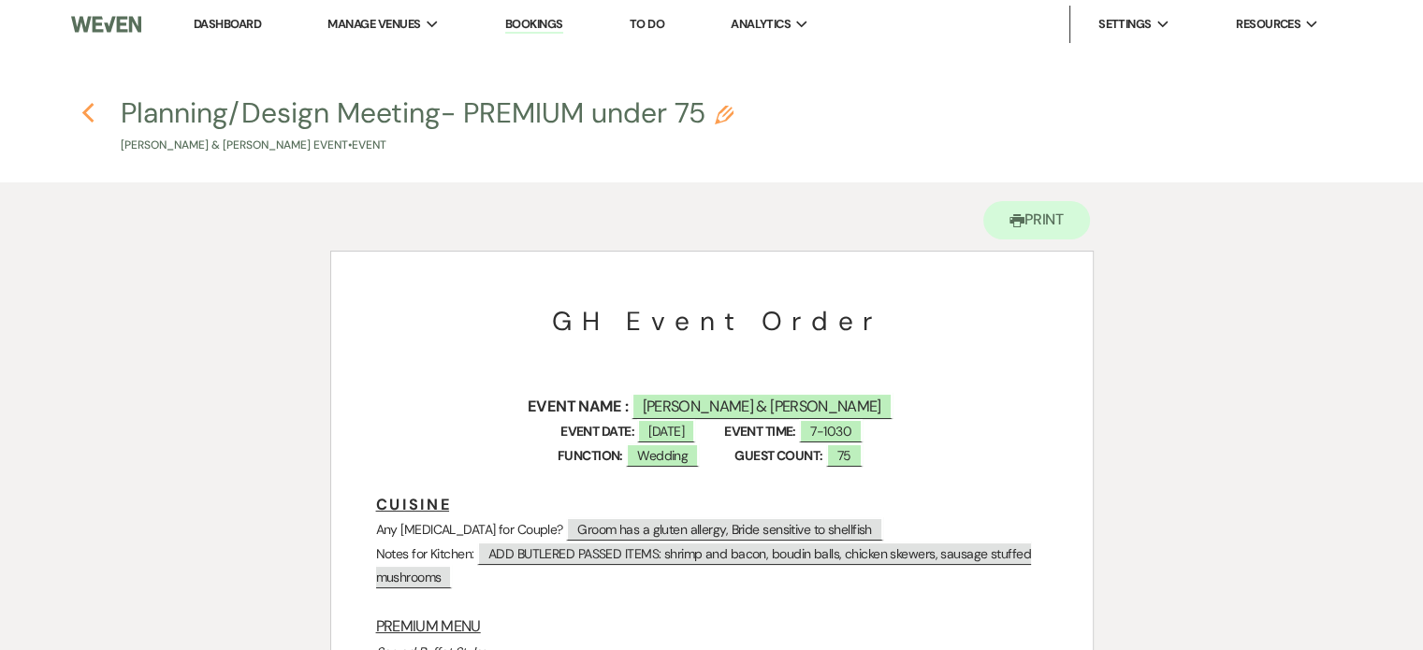
click at [87, 112] on icon "Previous" at bounding box center [88, 113] width 14 height 22
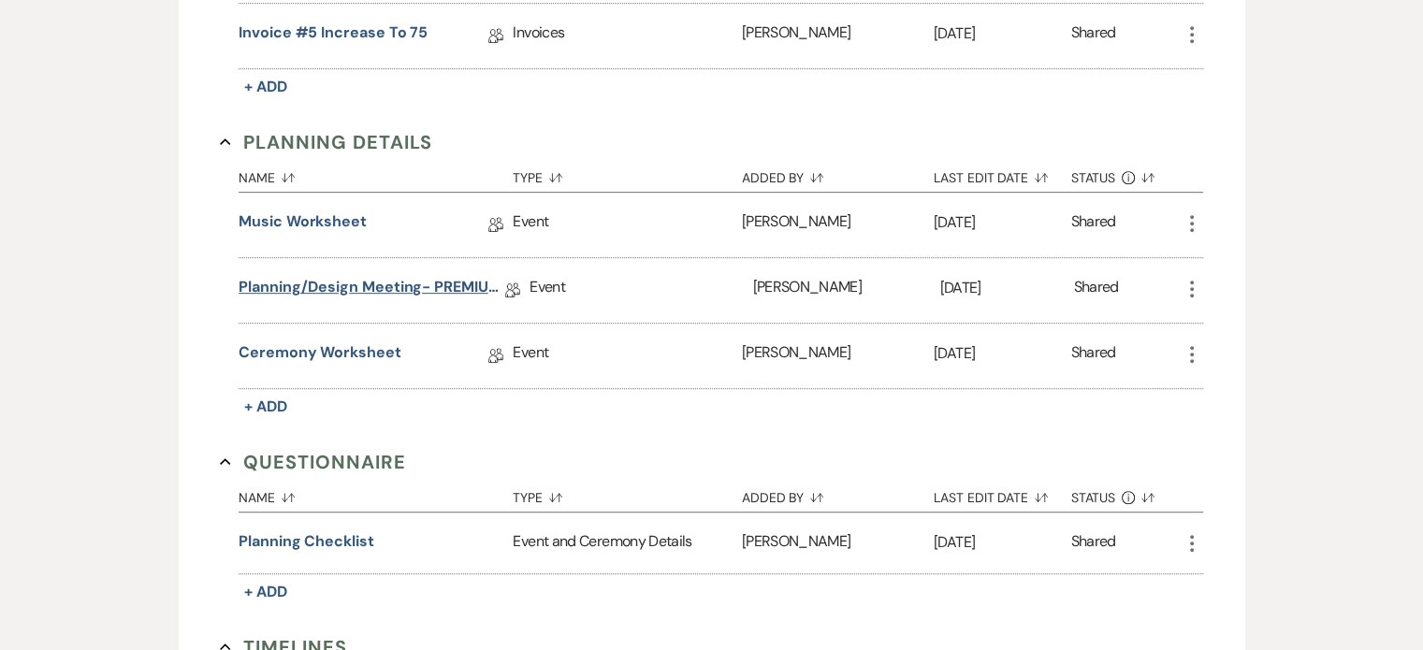
click at [374, 280] on link "Planning/Design Meeting- PREMIUM under 75" at bounding box center [372, 290] width 267 height 29
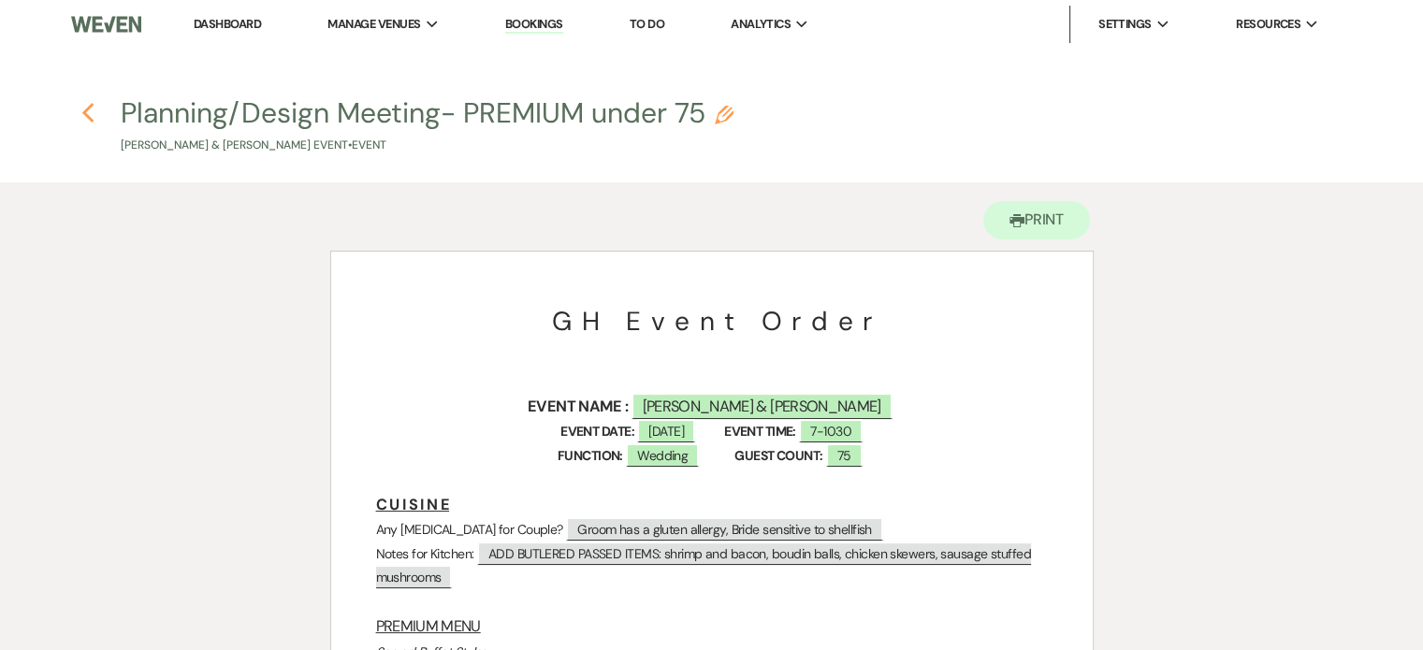
click at [84, 110] on use "button" at bounding box center [87, 113] width 12 height 21
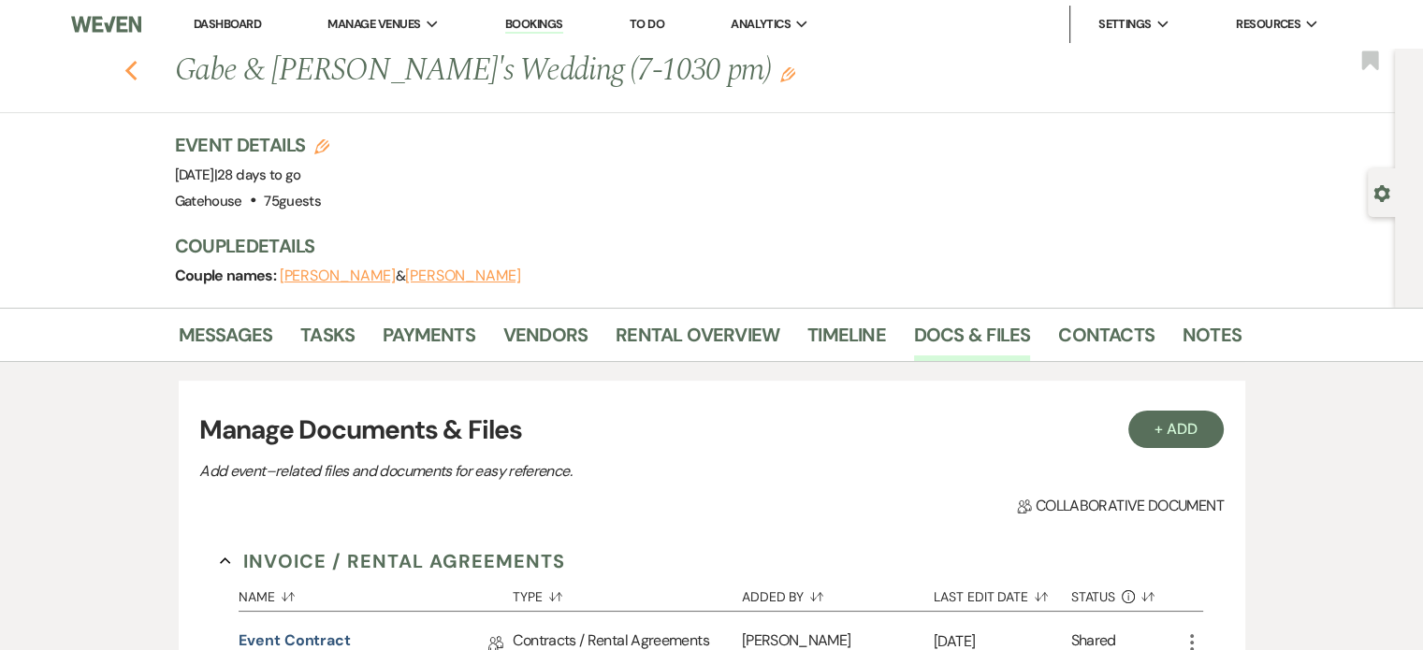
click at [135, 75] on icon "Previous" at bounding box center [131, 71] width 14 height 22
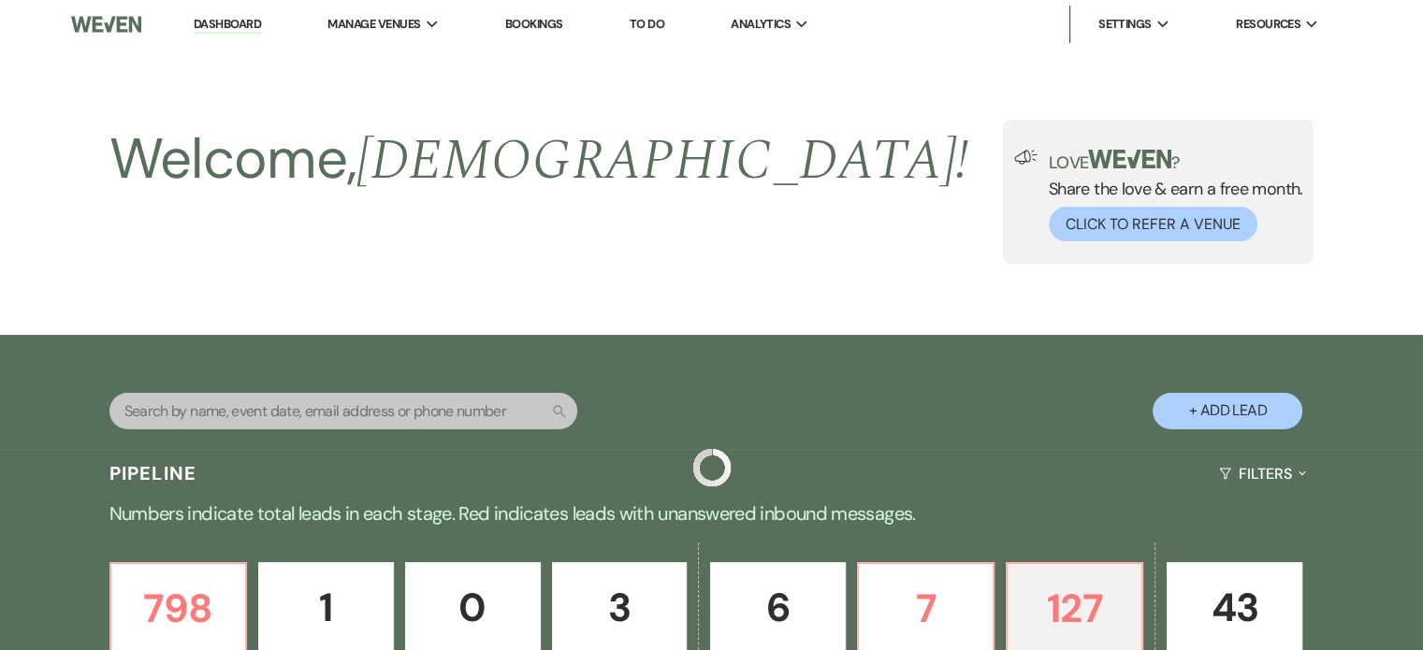
scroll to position [796, 0]
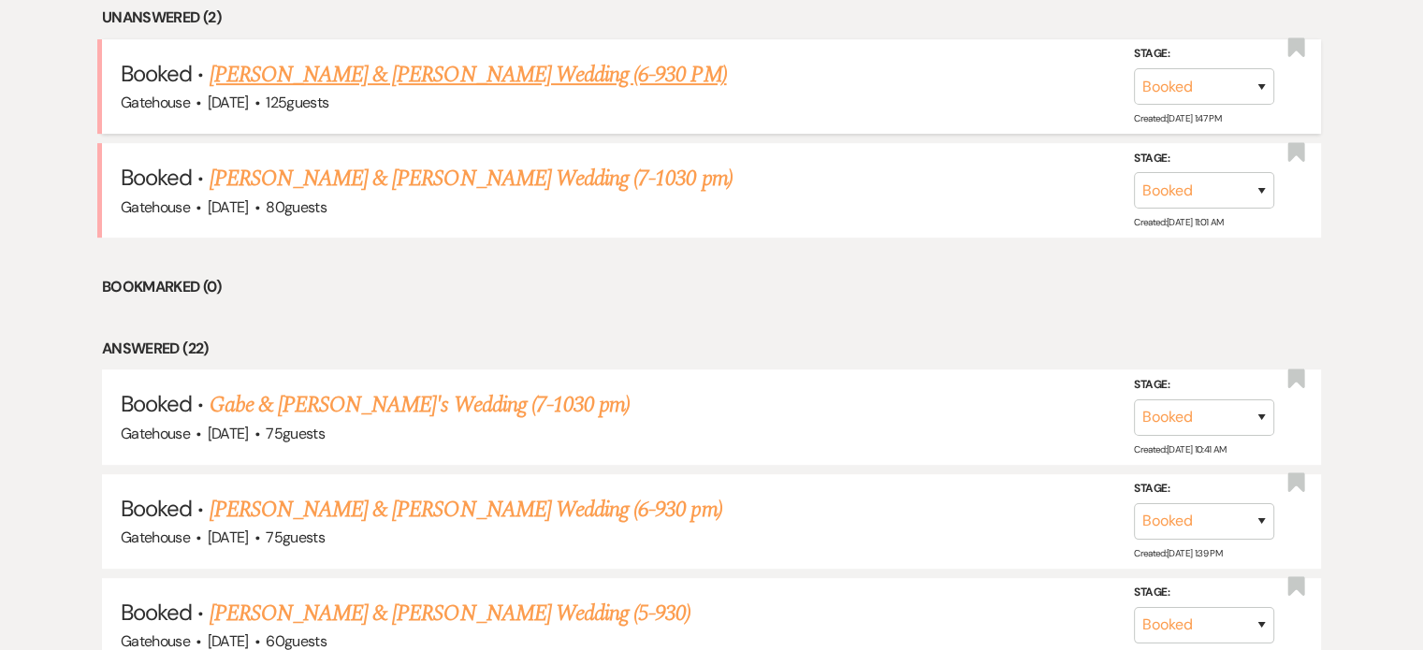
click at [594, 73] on link "McKenzie Johnson & Jordan Hennigan's Wedding (6-930 PM)" at bounding box center [469, 75] width 518 height 34
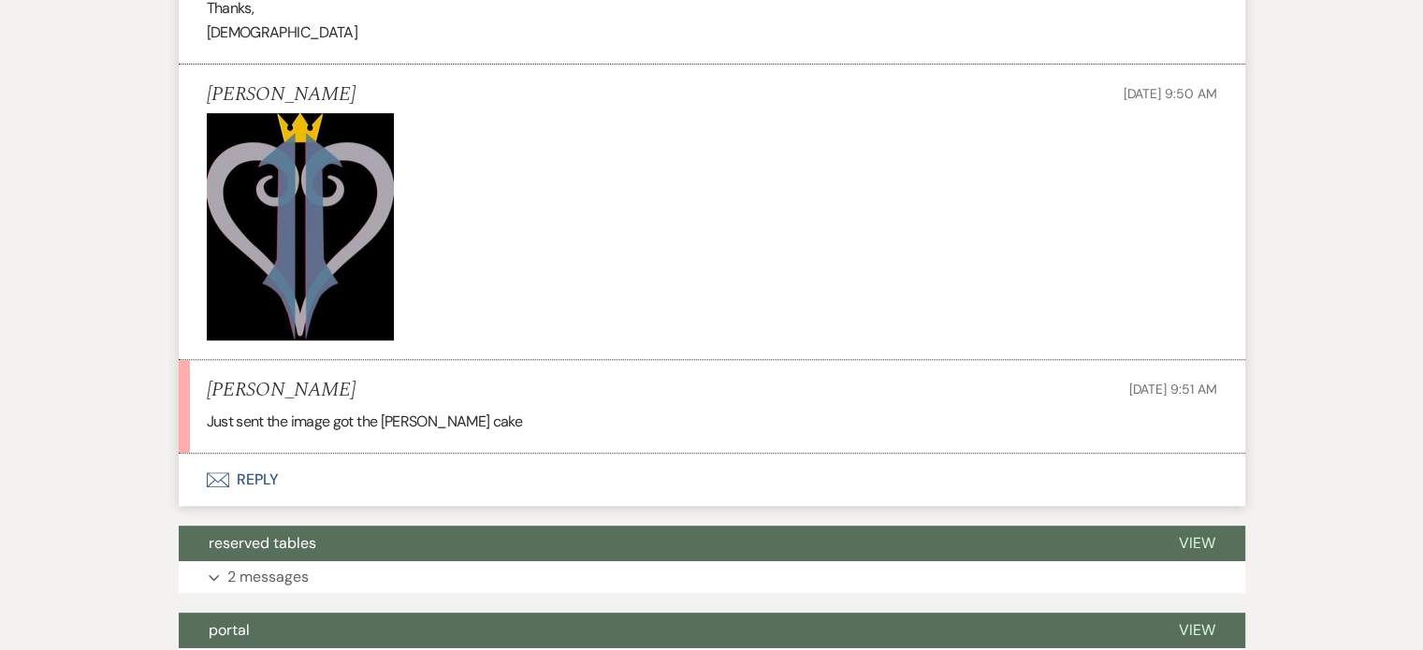
scroll to position [609, 0]
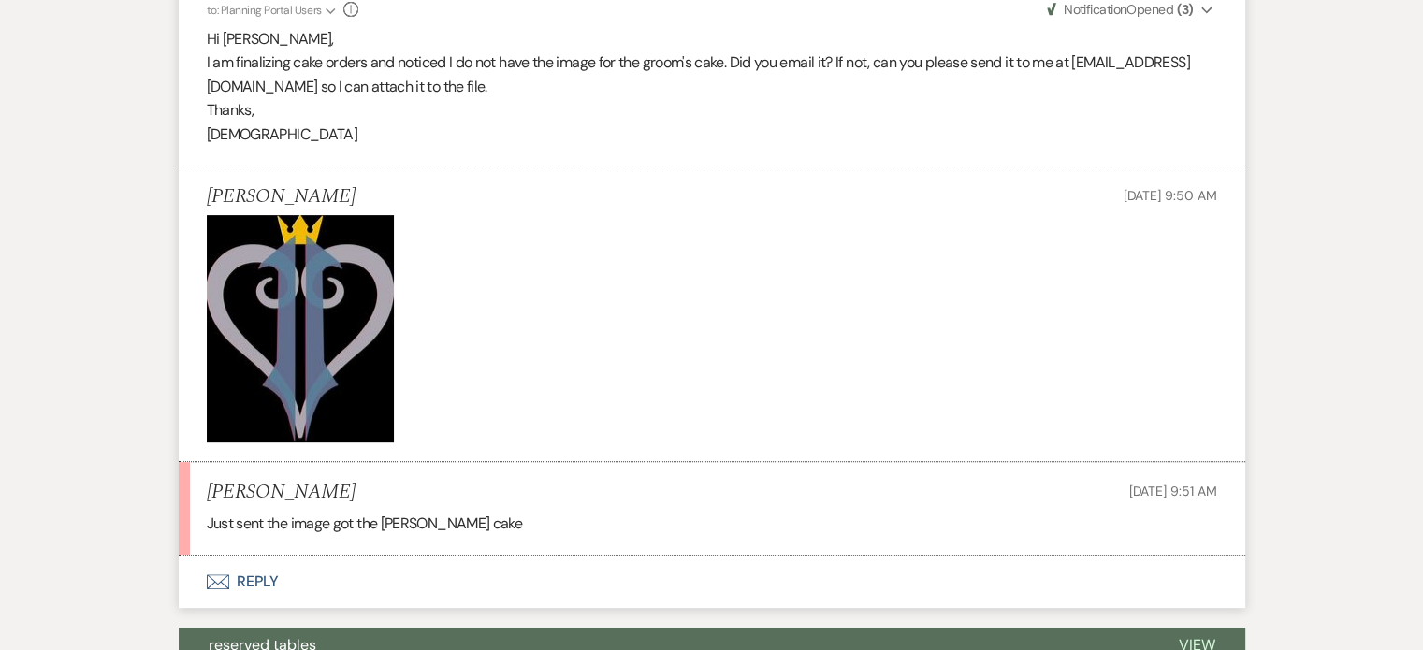
click at [307, 299] on img at bounding box center [300, 328] width 187 height 227
click at [316, 314] on img at bounding box center [300, 328] width 187 height 227
click at [327, 314] on img at bounding box center [300, 328] width 187 height 227
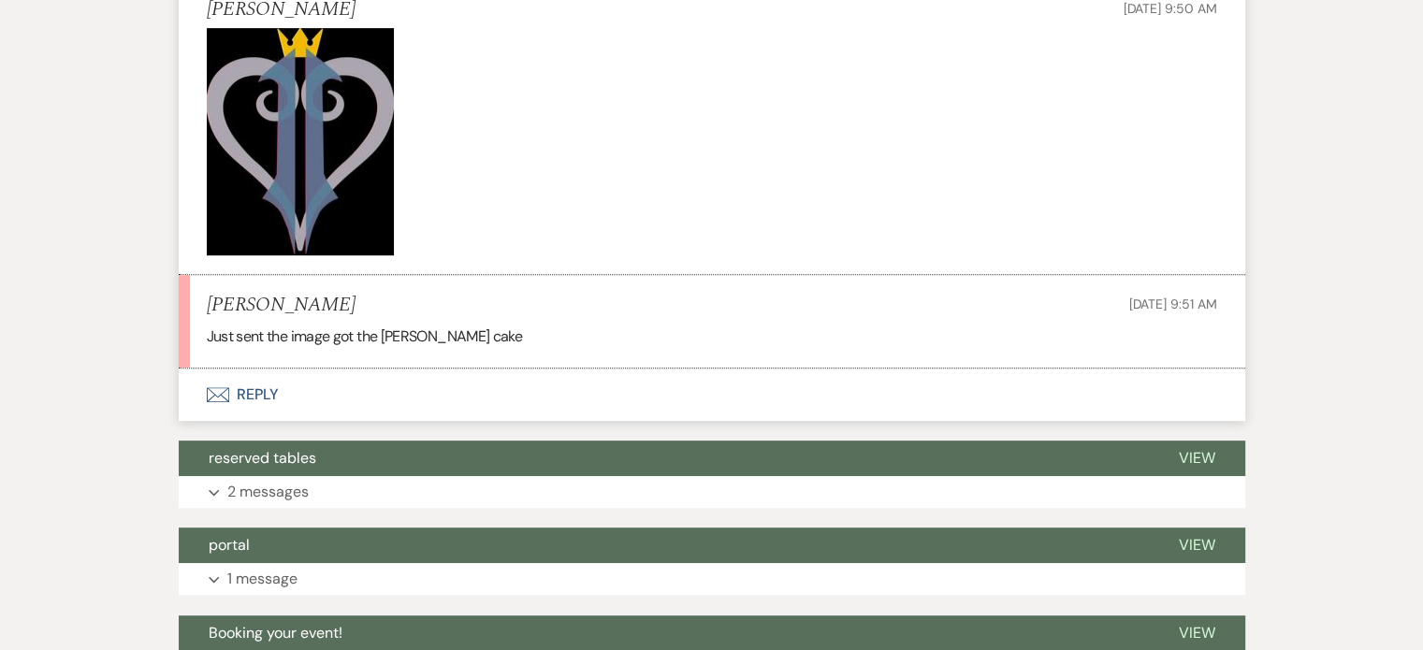
click at [251, 386] on button "Envelope Reply" at bounding box center [712, 395] width 1067 height 52
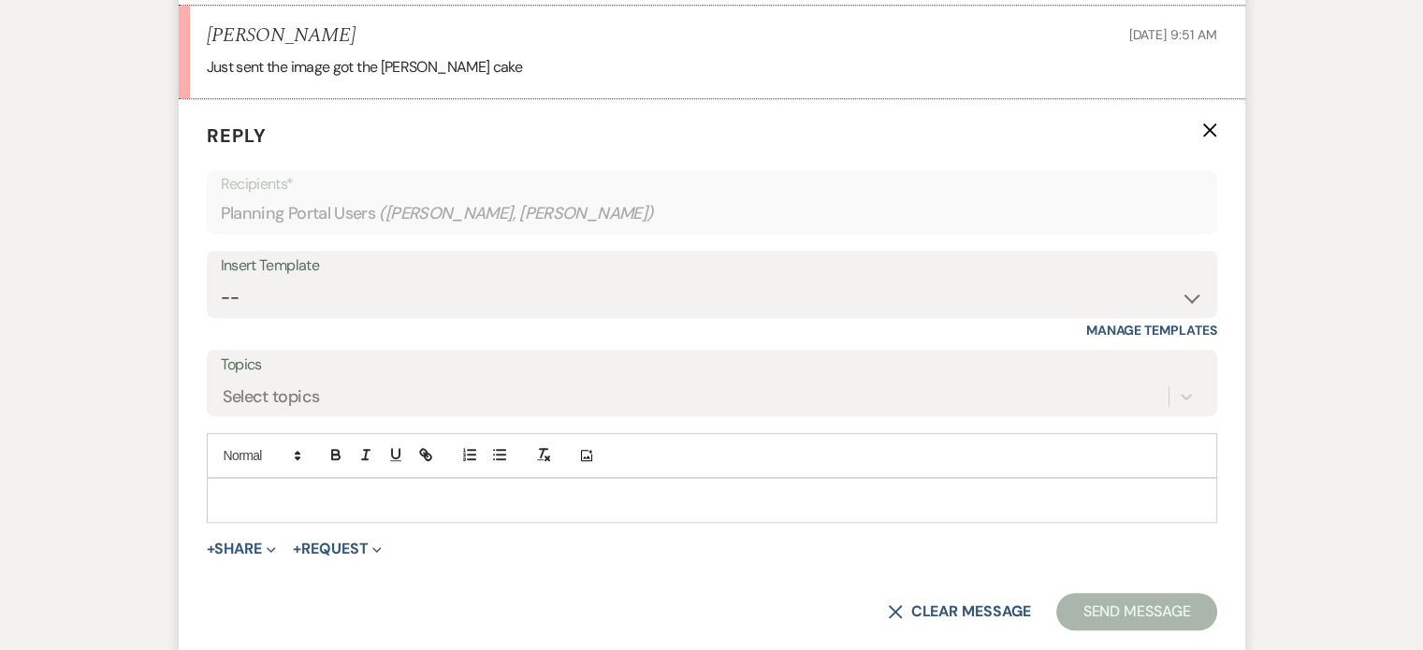
scroll to position [1115, 0]
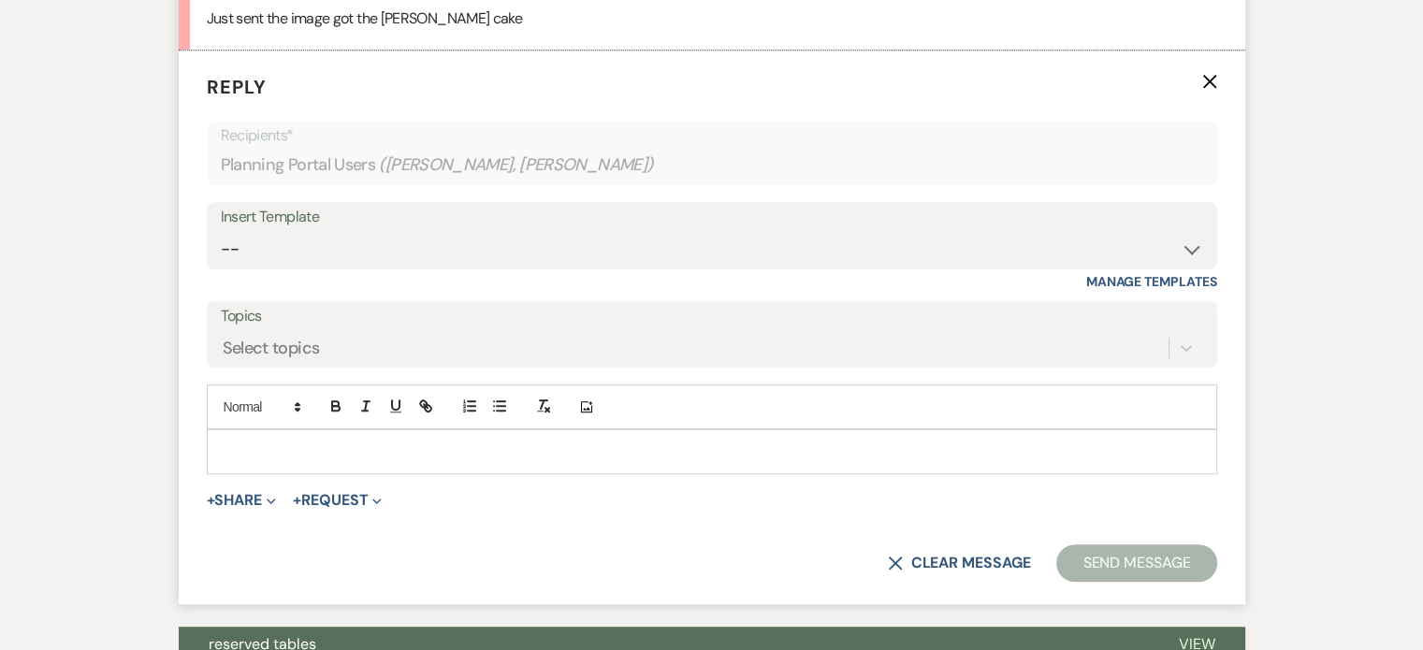
click at [306, 436] on div at bounding box center [712, 452] width 1009 height 43
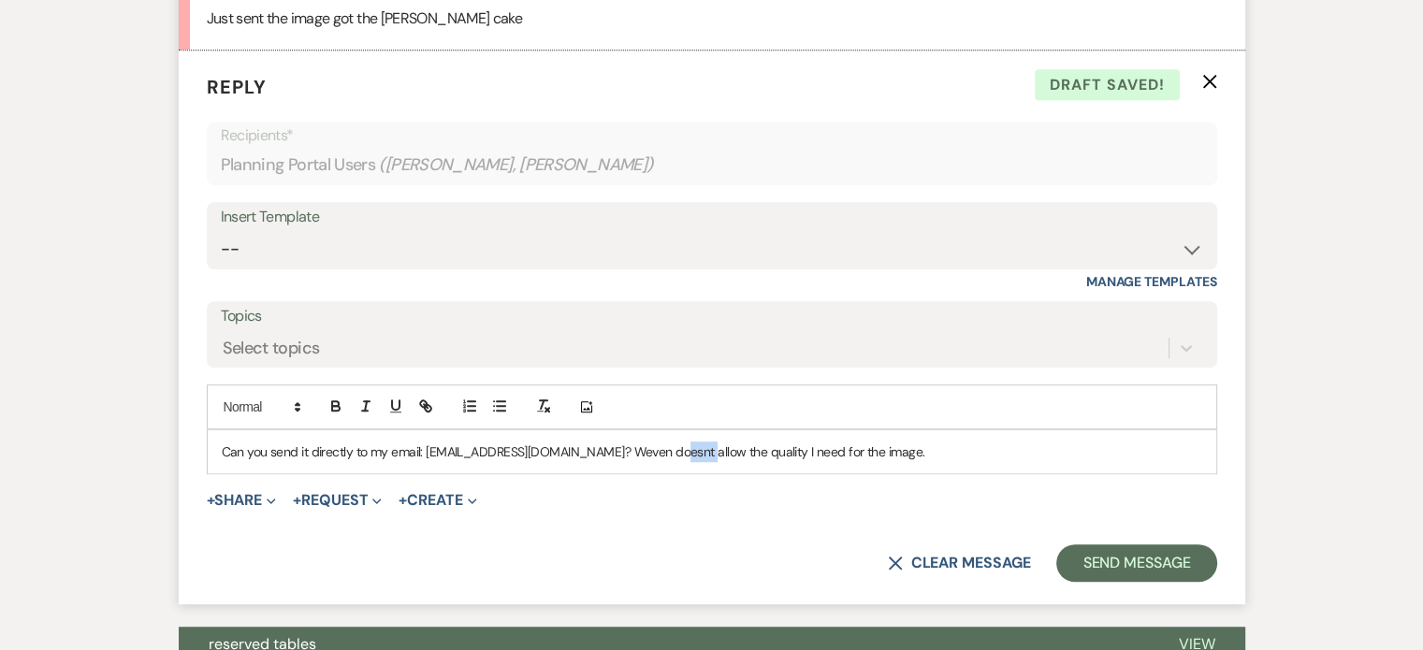
drag, startPoint x: 691, startPoint y: 450, endPoint x: 664, endPoint y: 449, distance: 26.2
click at [664, 449] on p "Can you send it directly to my email: christi@gatehousebr.com? Weven doesnt all…" at bounding box center [712, 452] width 981 height 21
click at [916, 452] on p "Can you send it directly to my email: christi@gatehousebr.com? Weven doesnt pro…" at bounding box center [712, 452] width 981 height 21
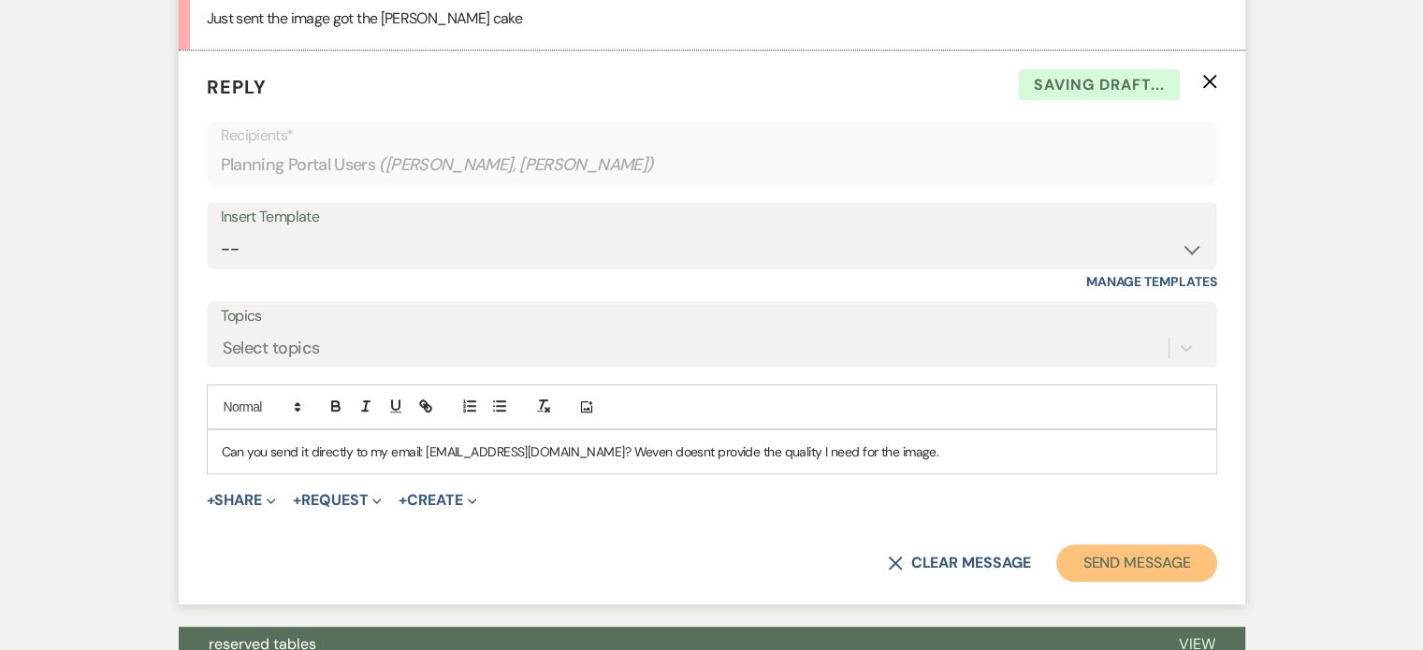
click at [1157, 553] on button "Send Message" at bounding box center [1137, 563] width 160 height 37
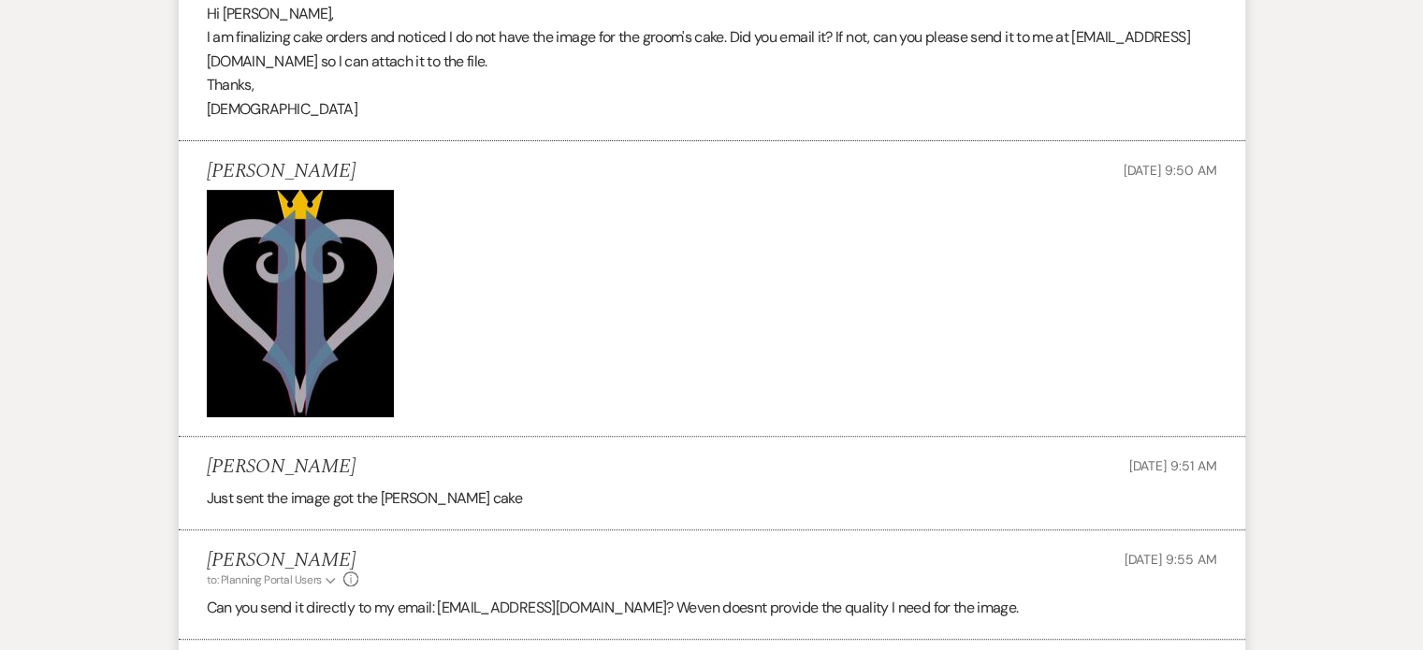
scroll to position [740, 0]
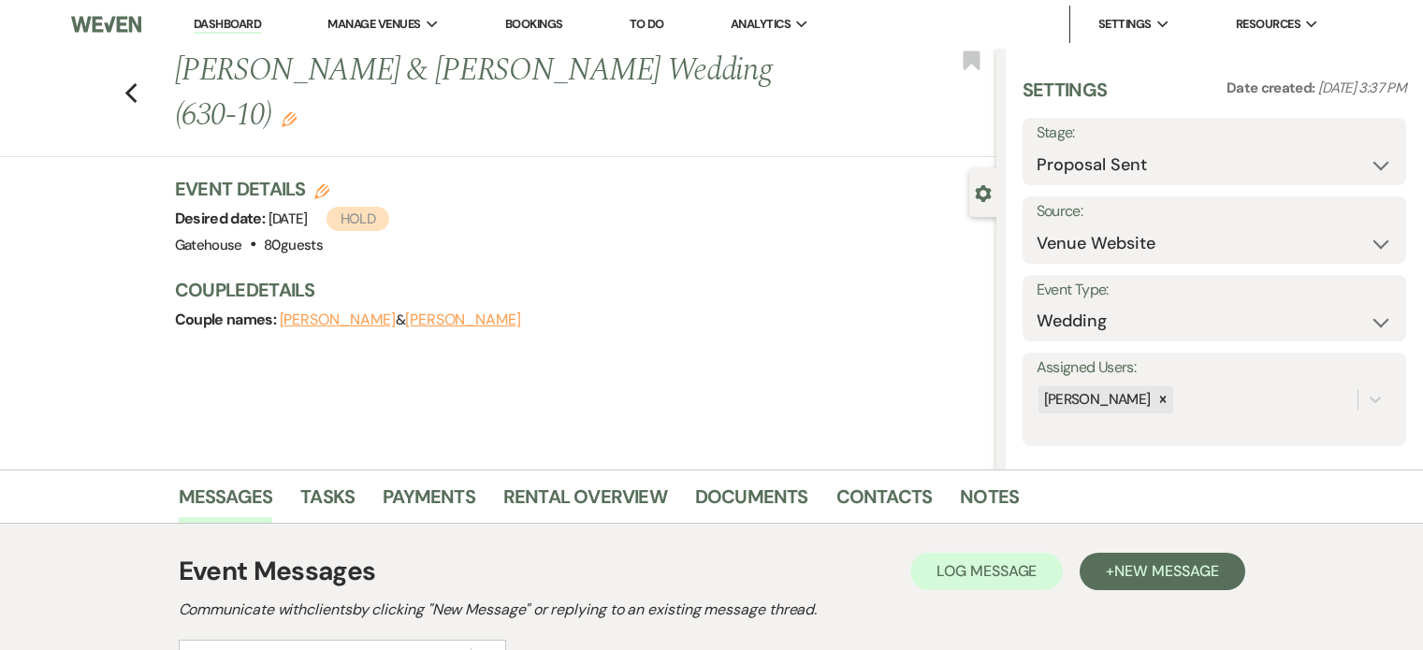
select select "6"
select select "5"
click at [139, 82] on icon "Previous" at bounding box center [131, 93] width 14 height 22
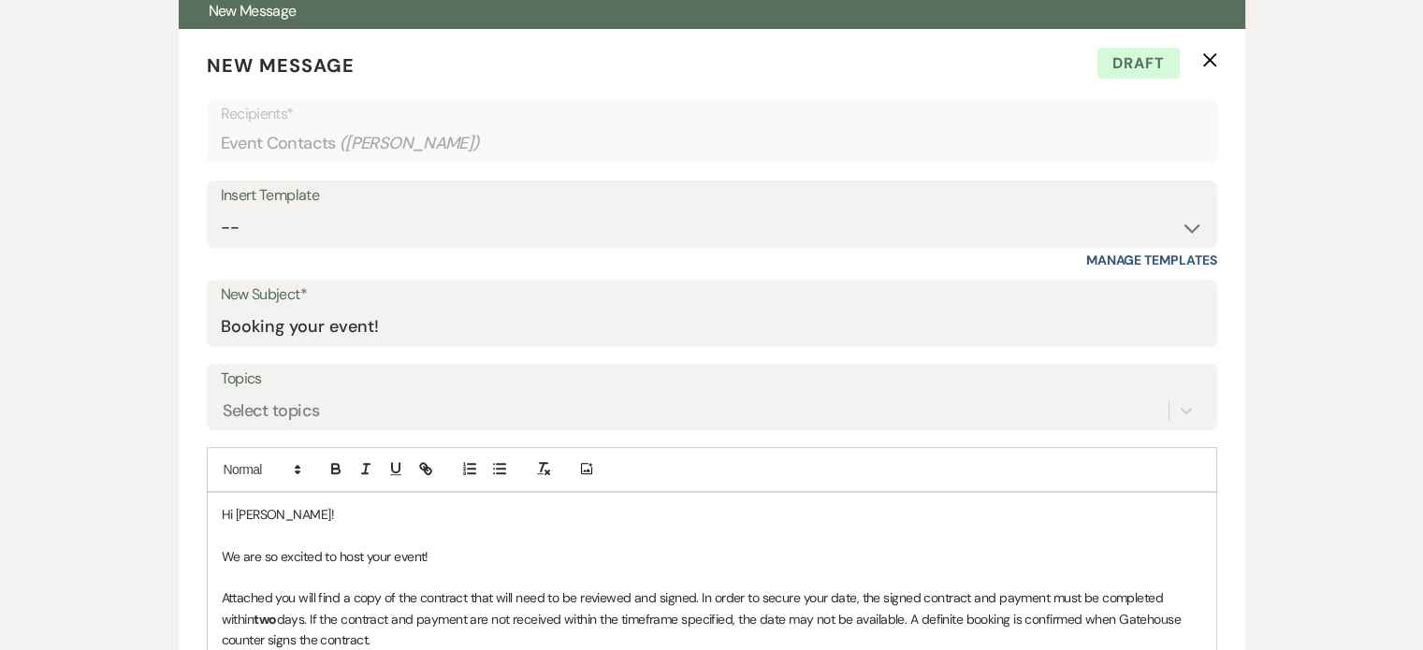
select select "6"
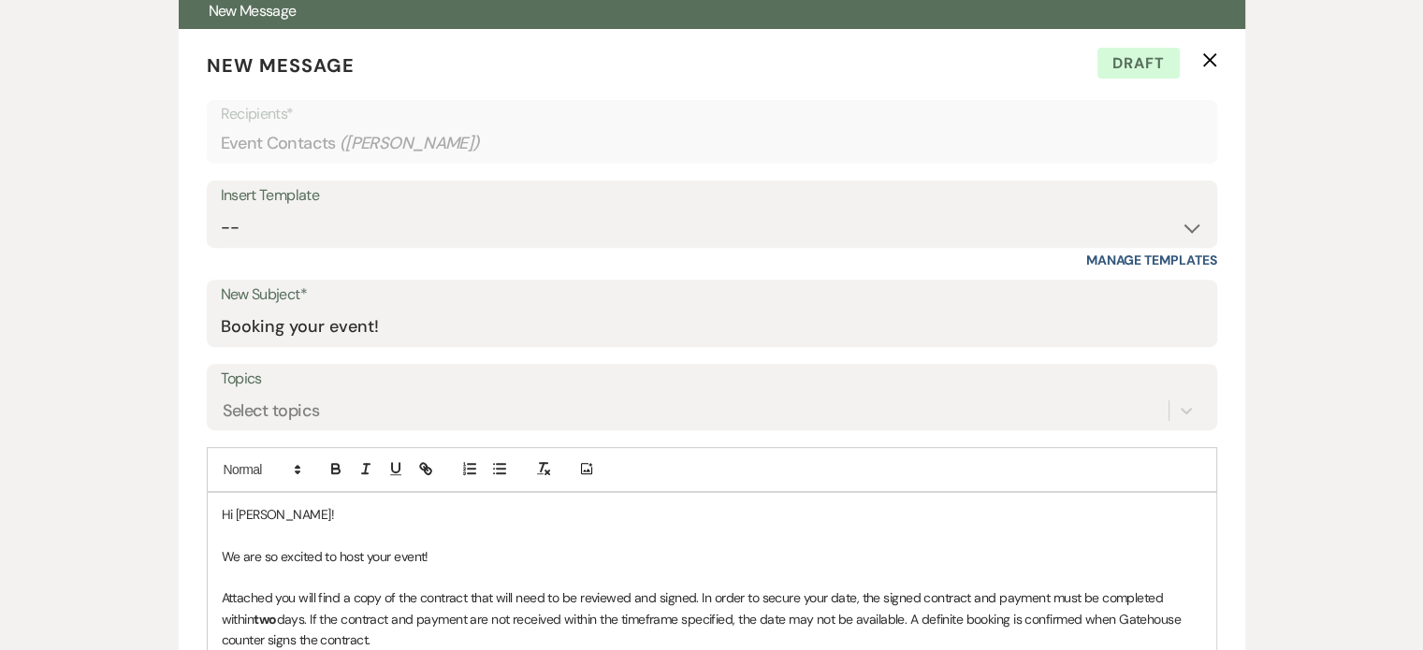
select select "6"
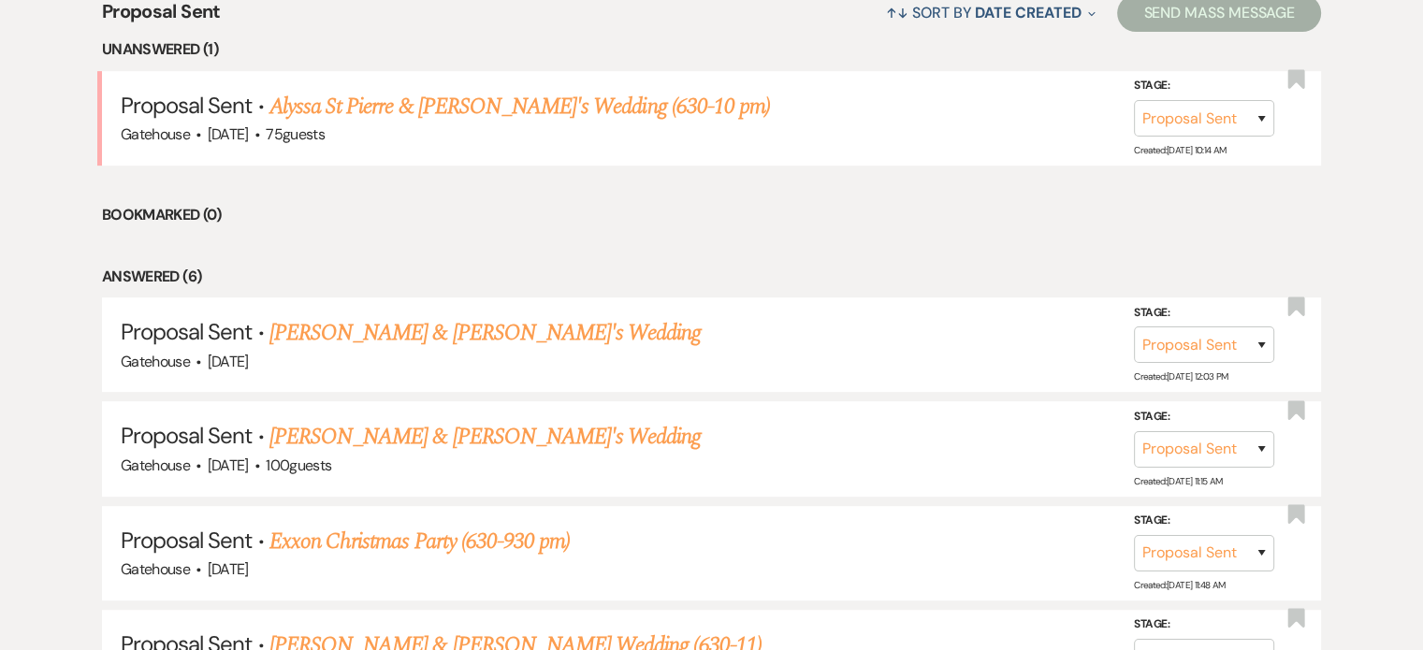
scroll to position [889, 0]
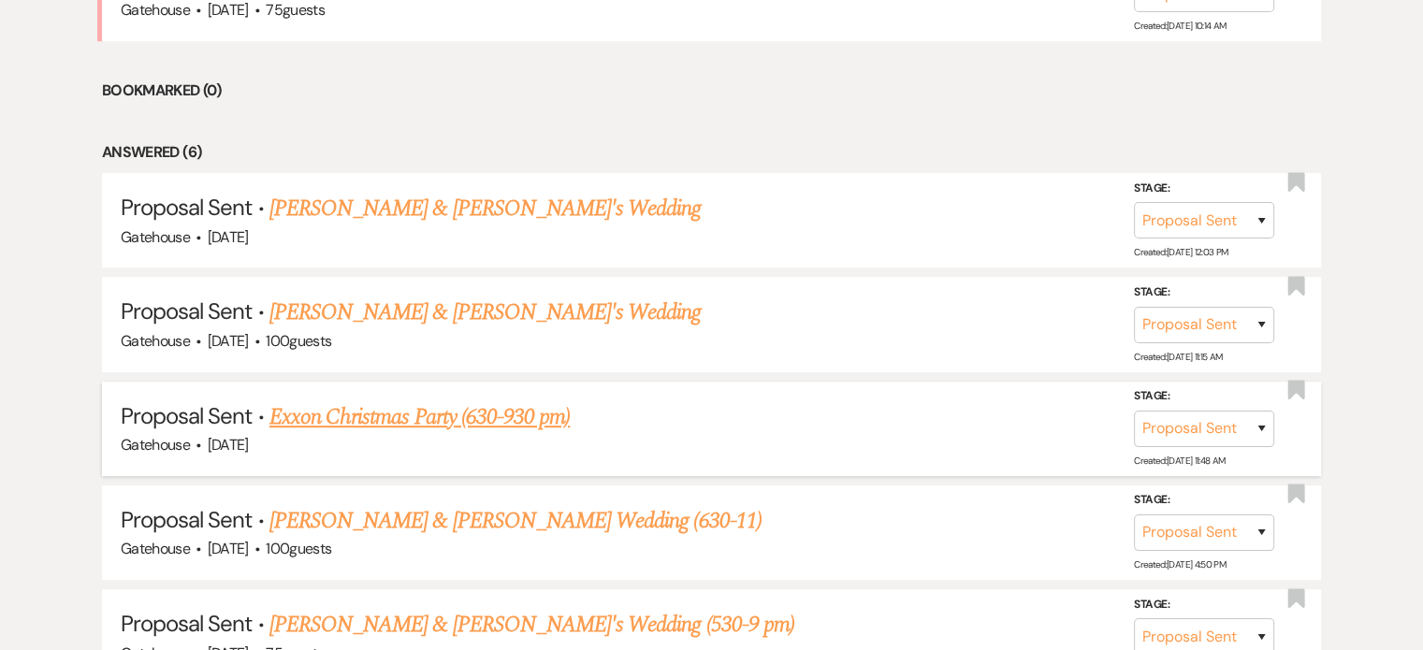
click at [355, 410] on link "Exxon Christmas Party (630-930 pm)" at bounding box center [420, 418] width 300 height 34
select select "6"
select select "3"
select select "9"
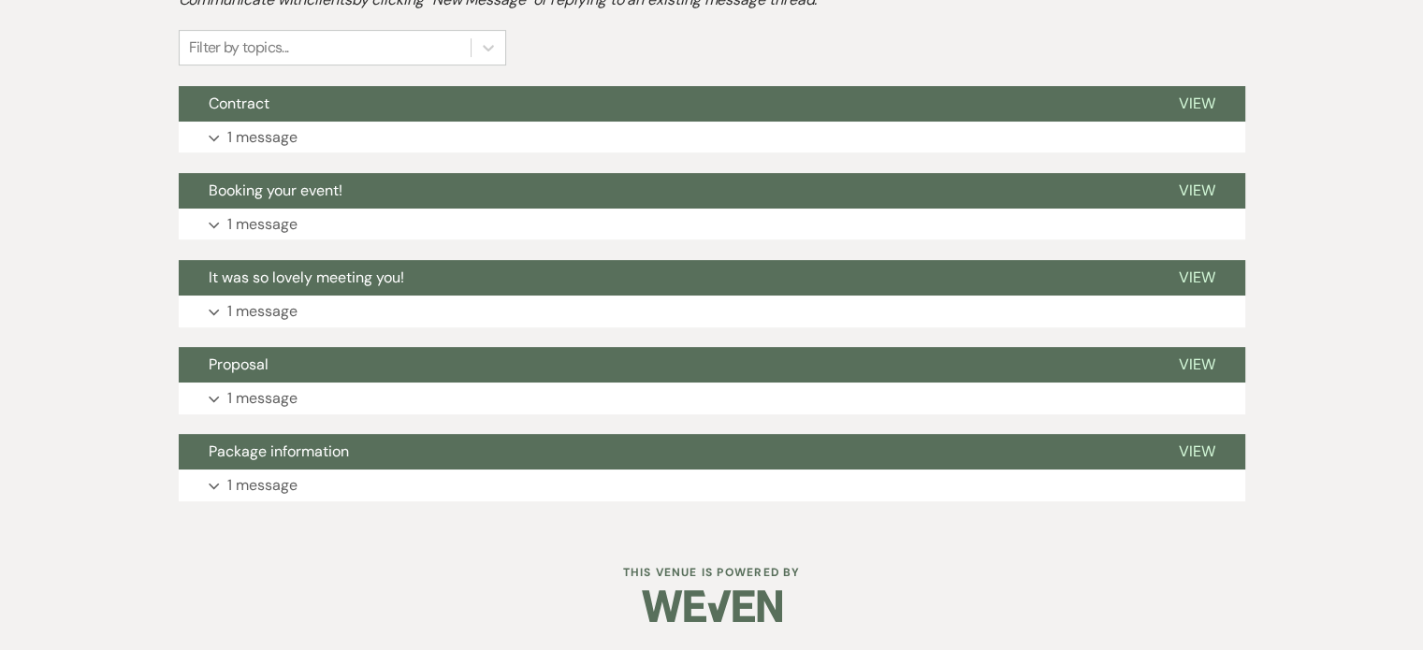
scroll to position [602, 0]
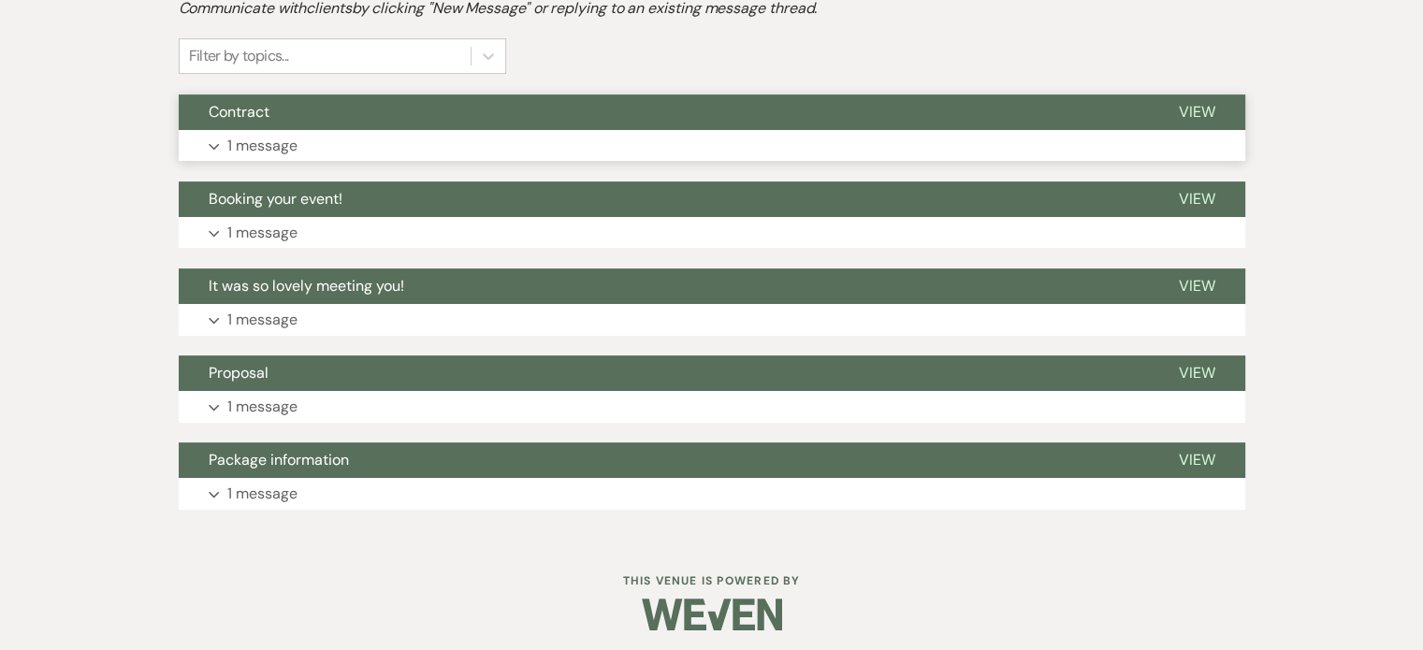
click at [273, 137] on p "1 message" at bounding box center [262, 146] width 70 height 24
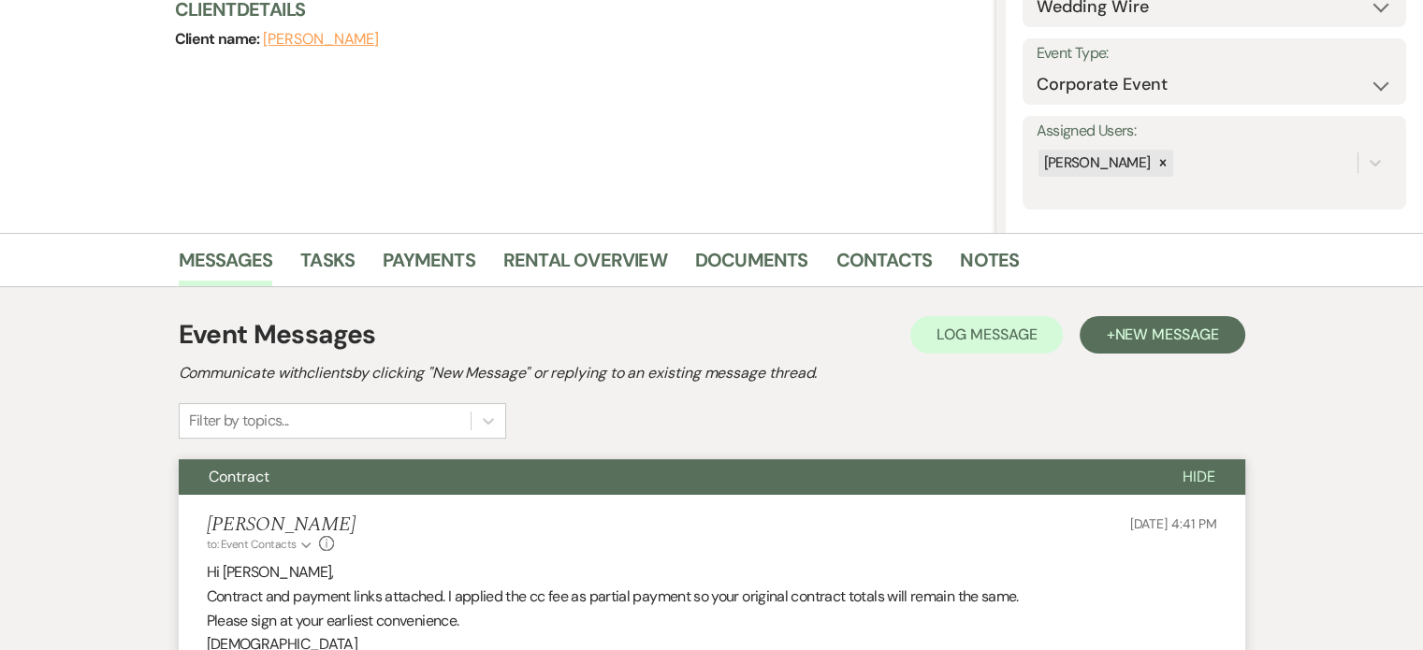
scroll to position [281, 0]
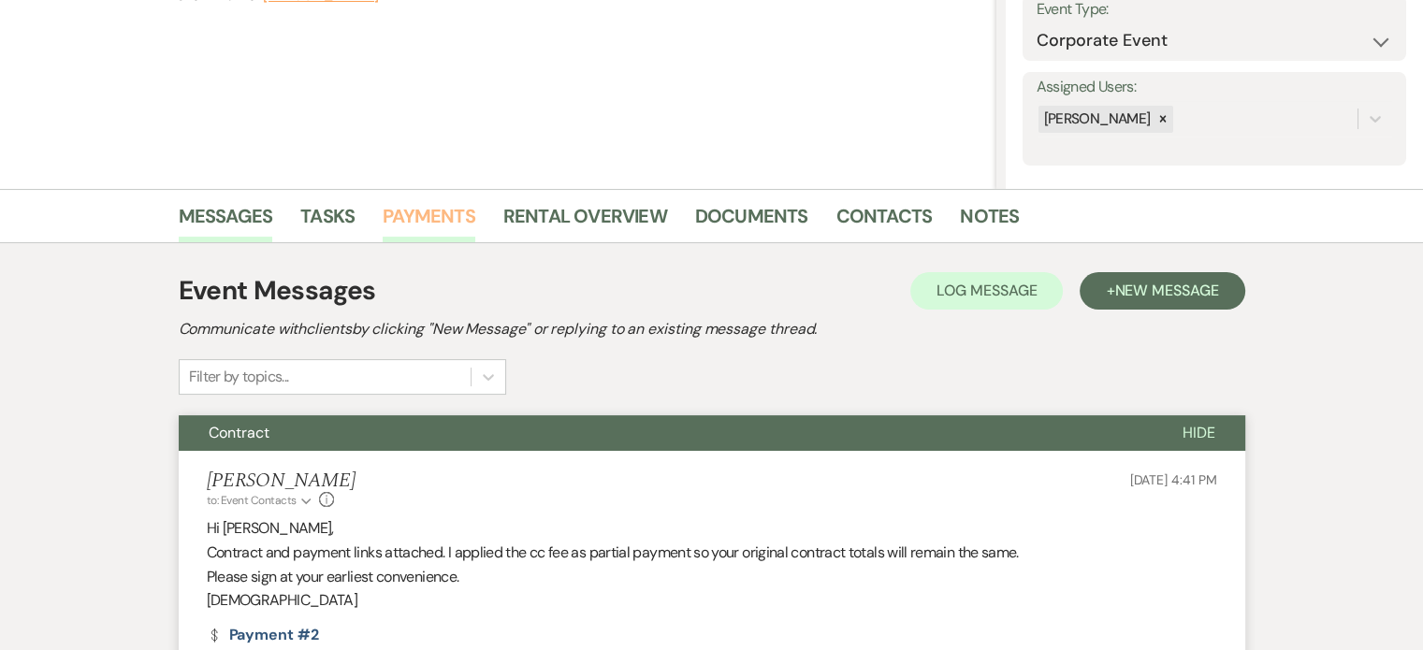
click at [423, 212] on link "Payments" at bounding box center [429, 221] width 93 height 41
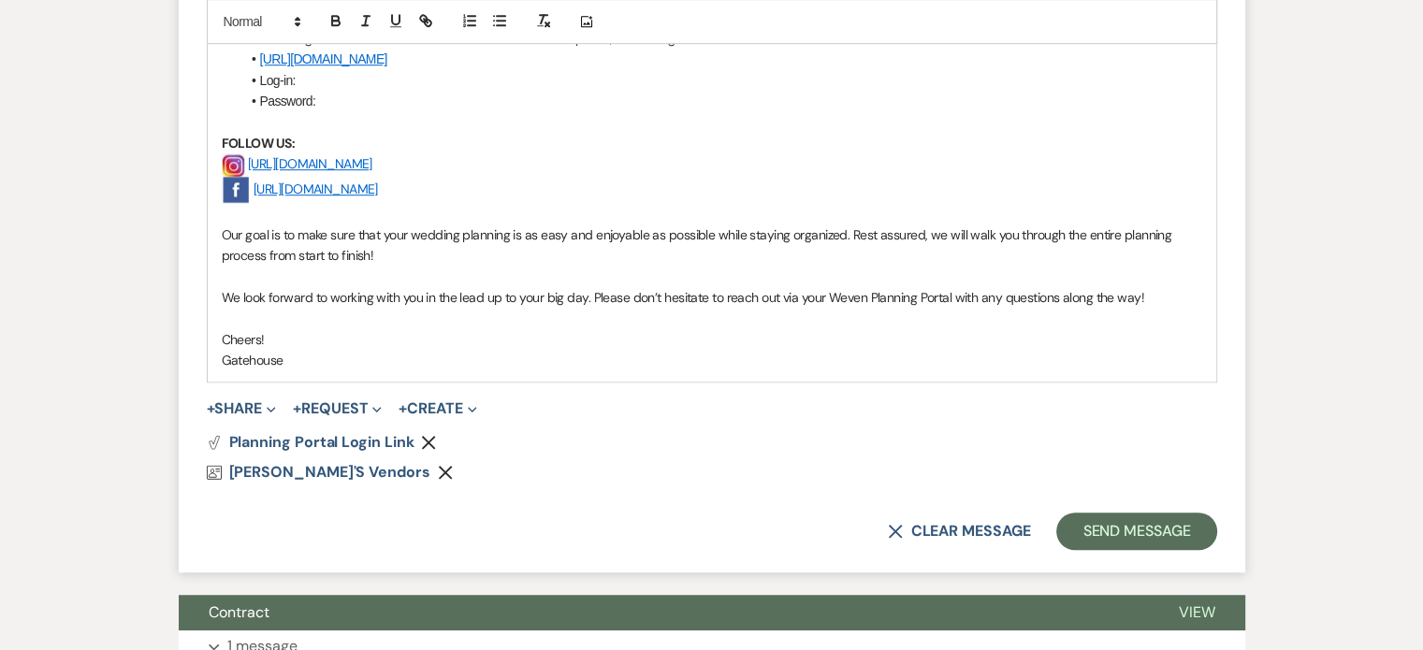
scroll to position [1217, 0]
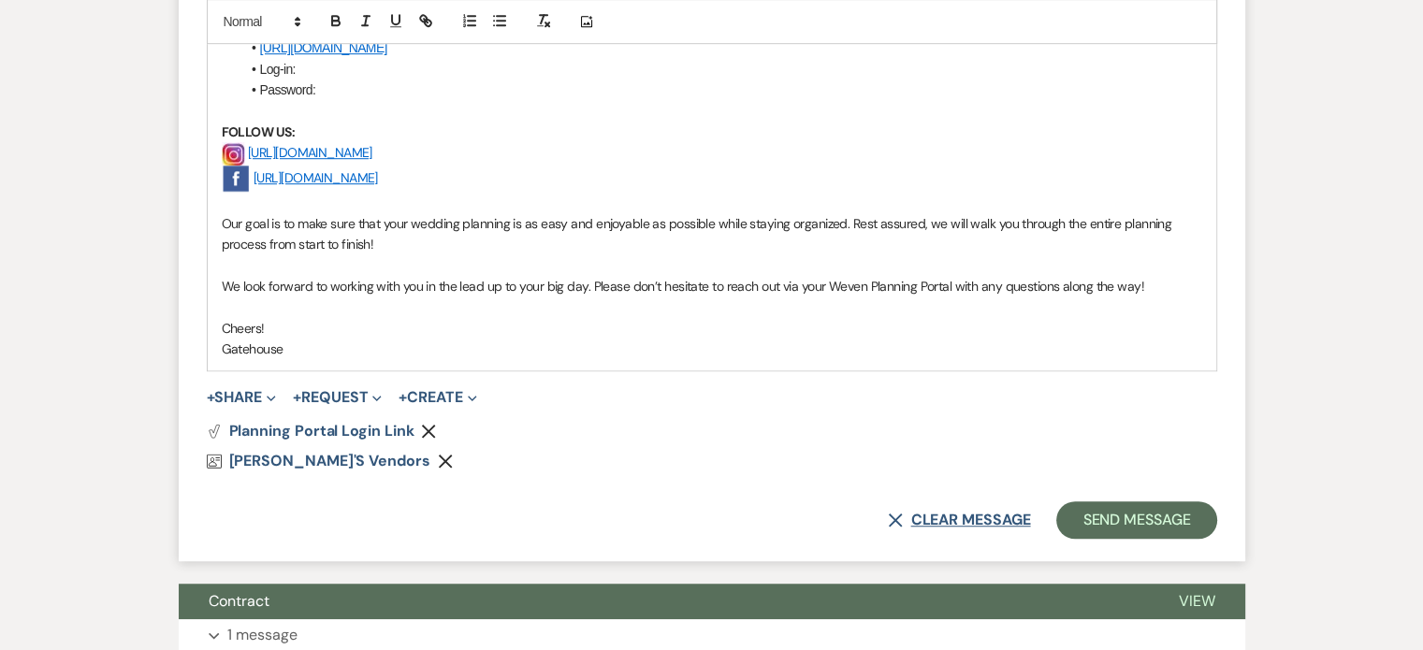
click at [960, 513] on button "X Clear message" at bounding box center [959, 520] width 142 height 15
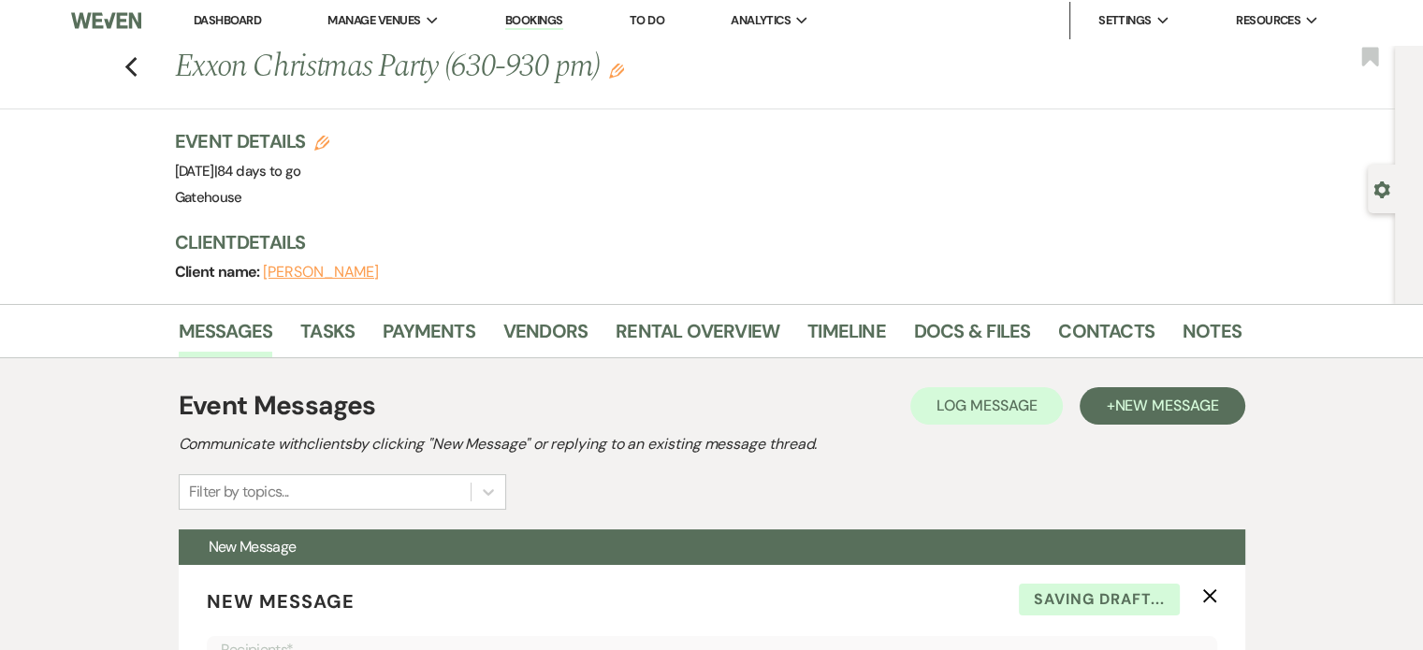
scroll to position [0, 0]
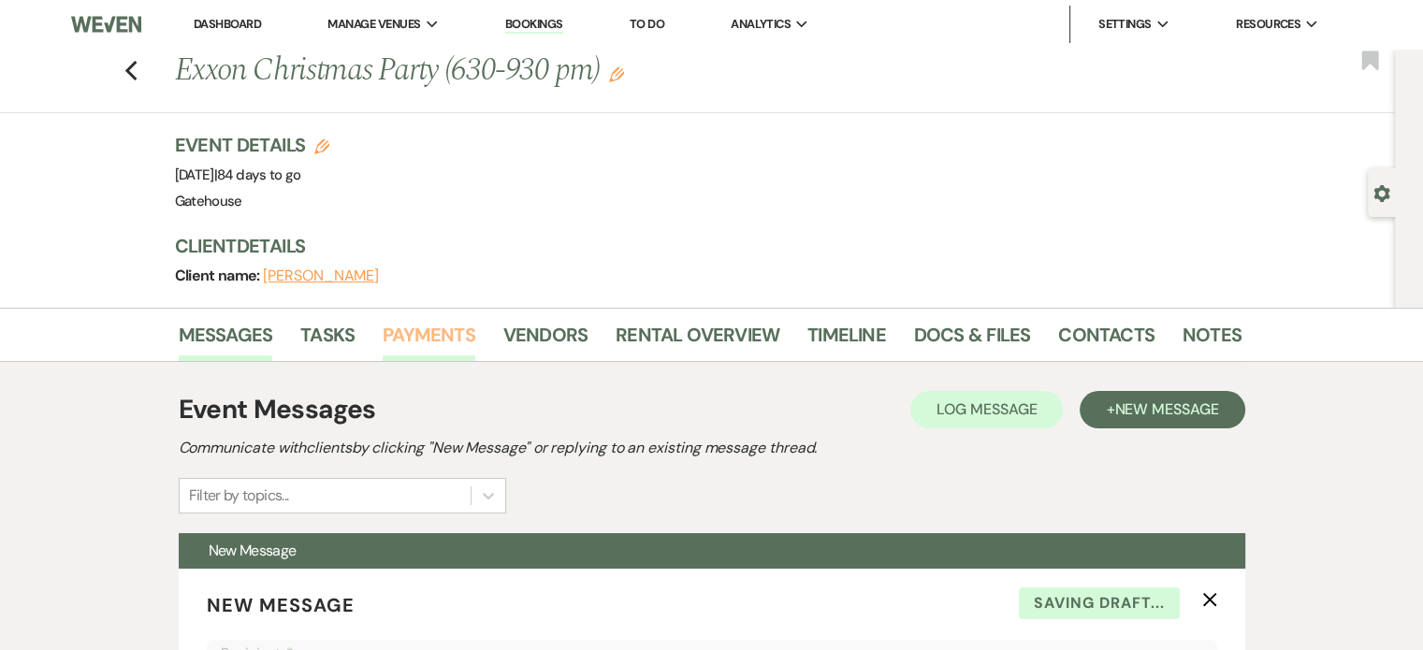
click at [442, 336] on link "Payments" at bounding box center [429, 340] width 93 height 41
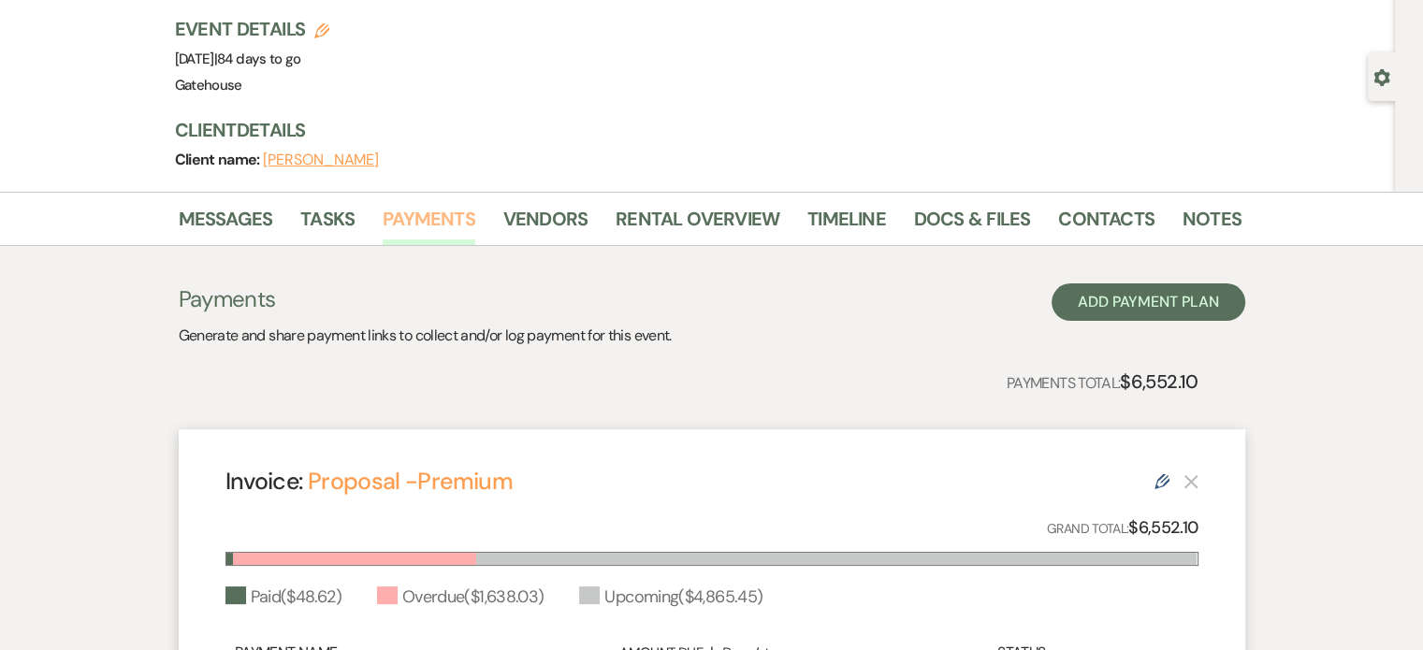
scroll to position [374, 0]
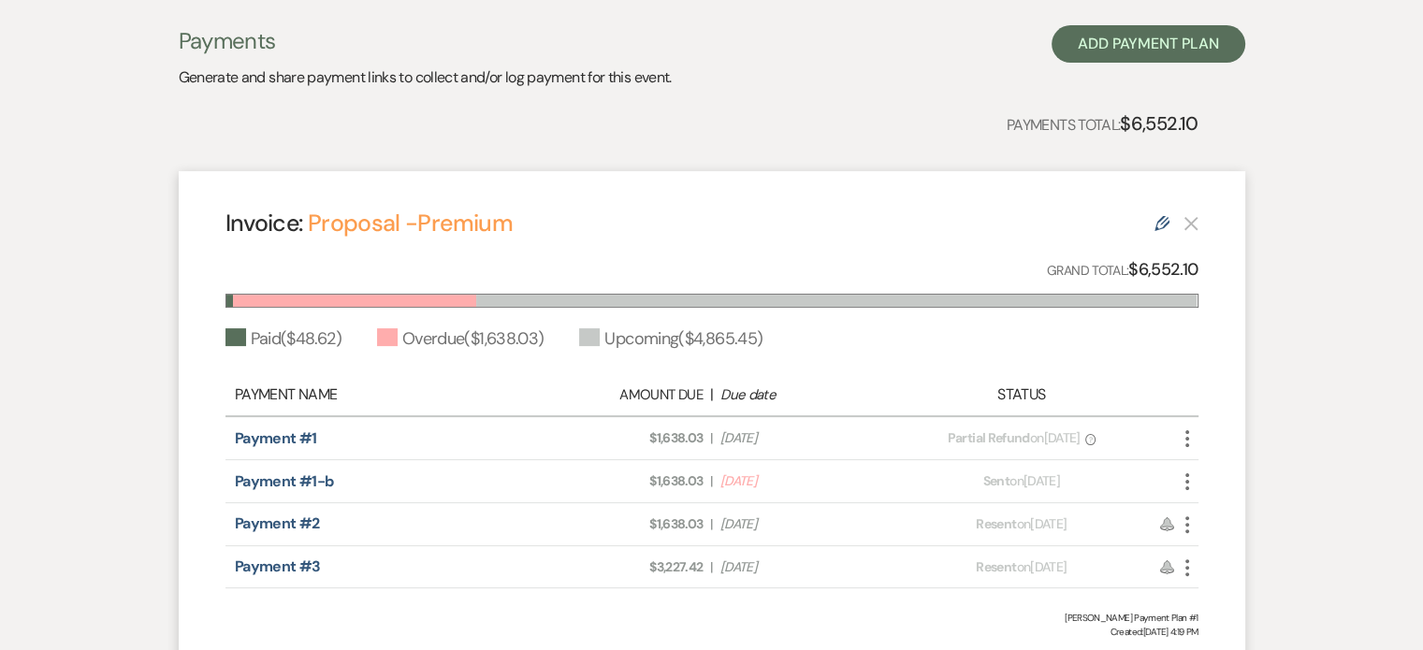
click at [1190, 474] on icon "More" at bounding box center [1187, 482] width 22 height 22
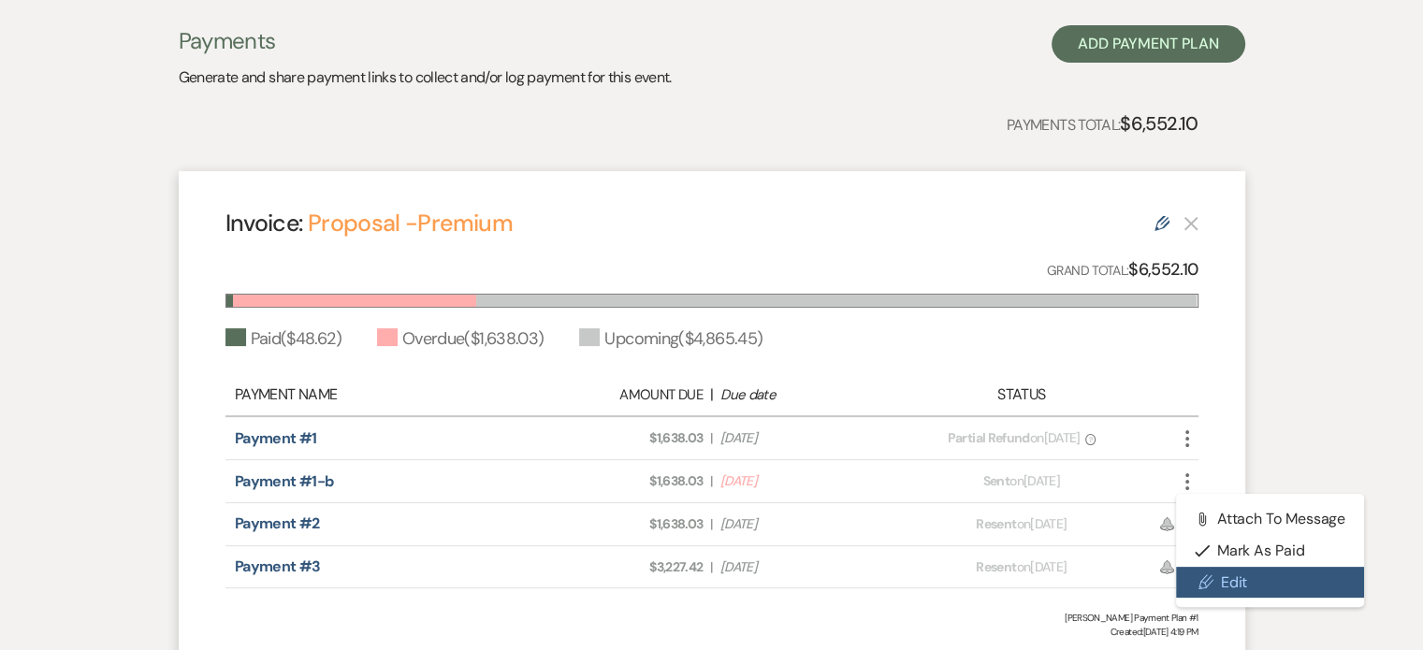
click at [1233, 576] on link "Pencil Edit" at bounding box center [1270, 583] width 189 height 32
select select "28242"
select select "1"
select select "2"
select select "percentage"
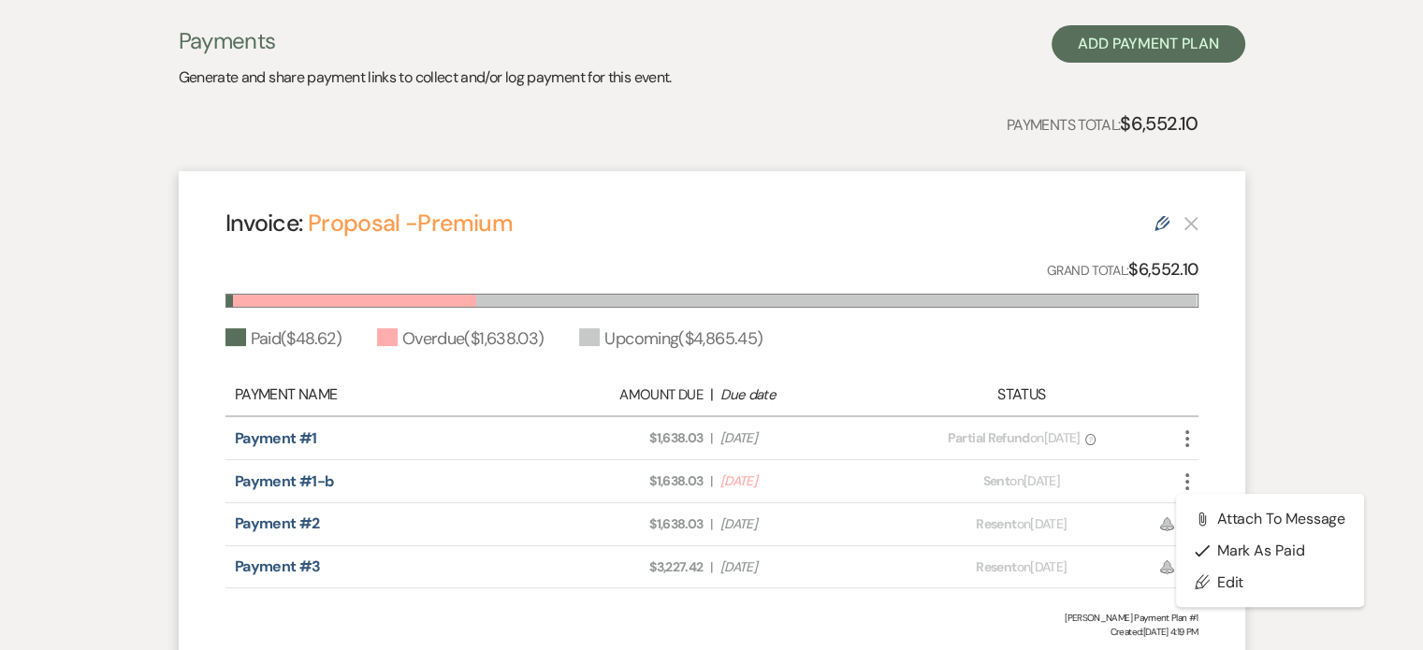
select select "2"
select select "flat"
select select "client"
select select "weeks"
select select "2"
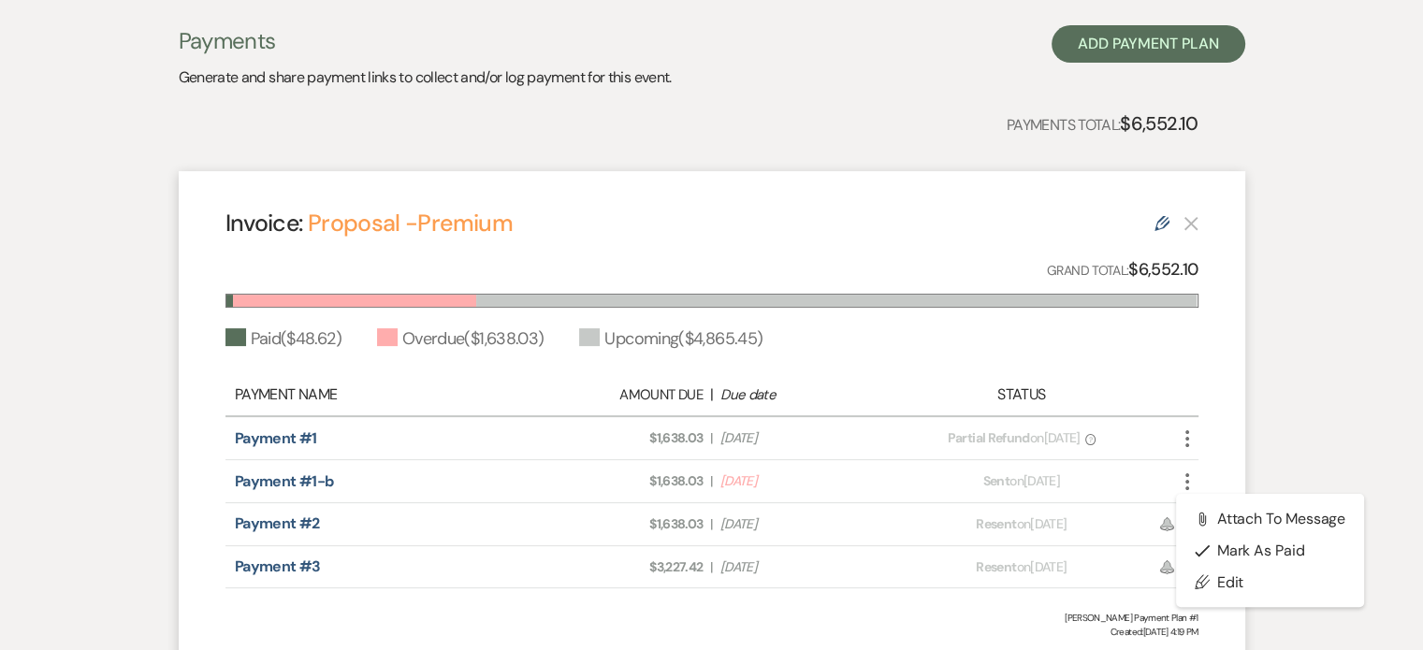
select select "flat"
select select "client"
select select "weeks"
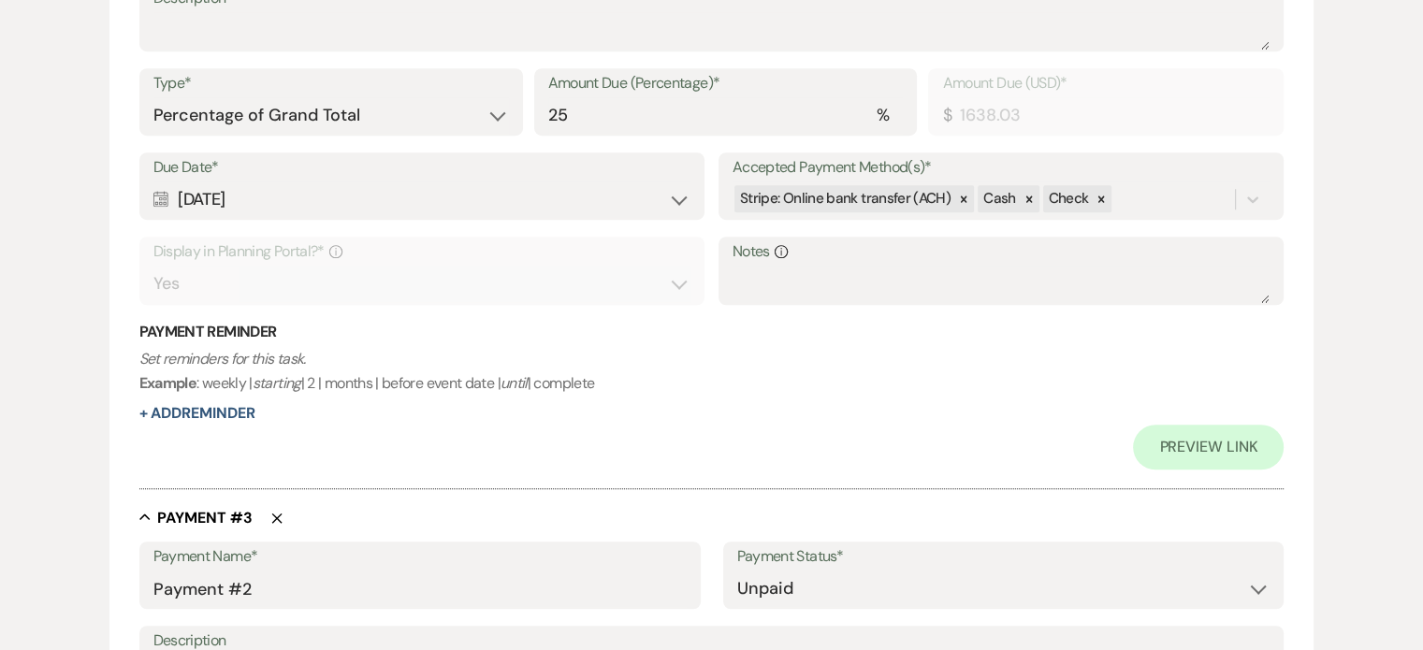
scroll to position [1217, 0]
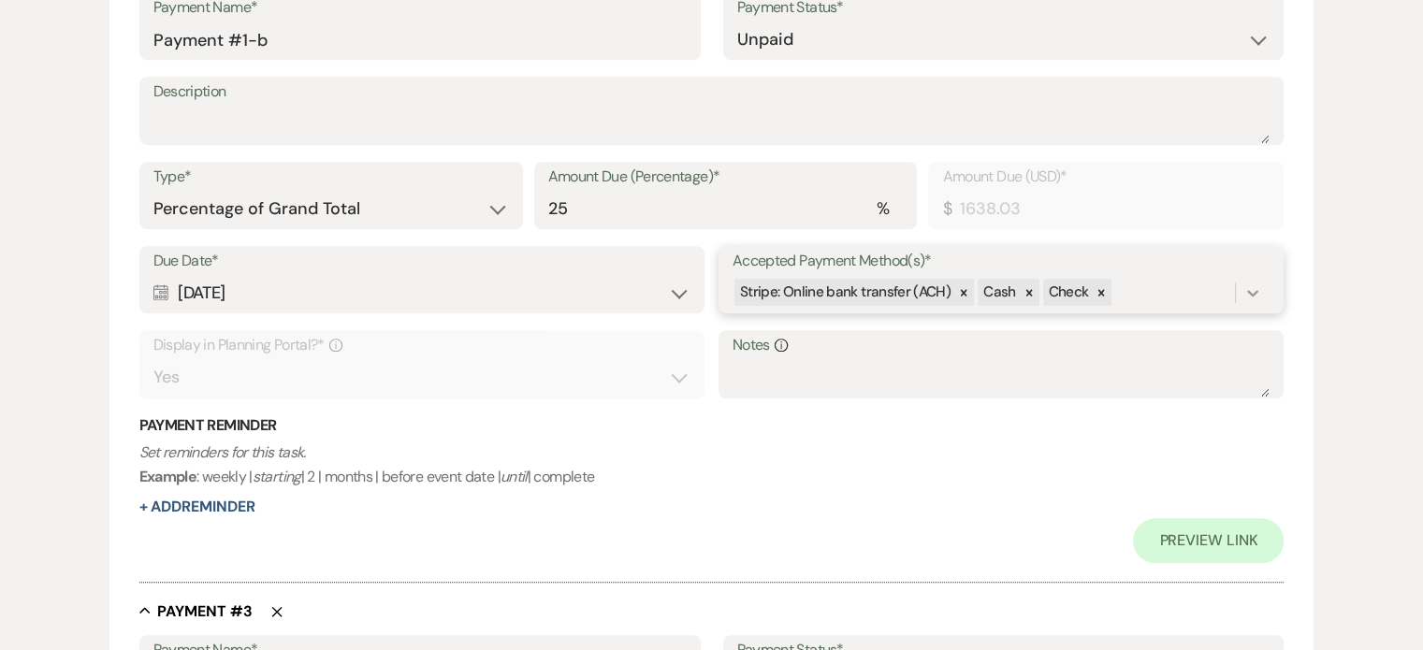
click at [1250, 290] on icon at bounding box center [1253, 293] width 19 height 19
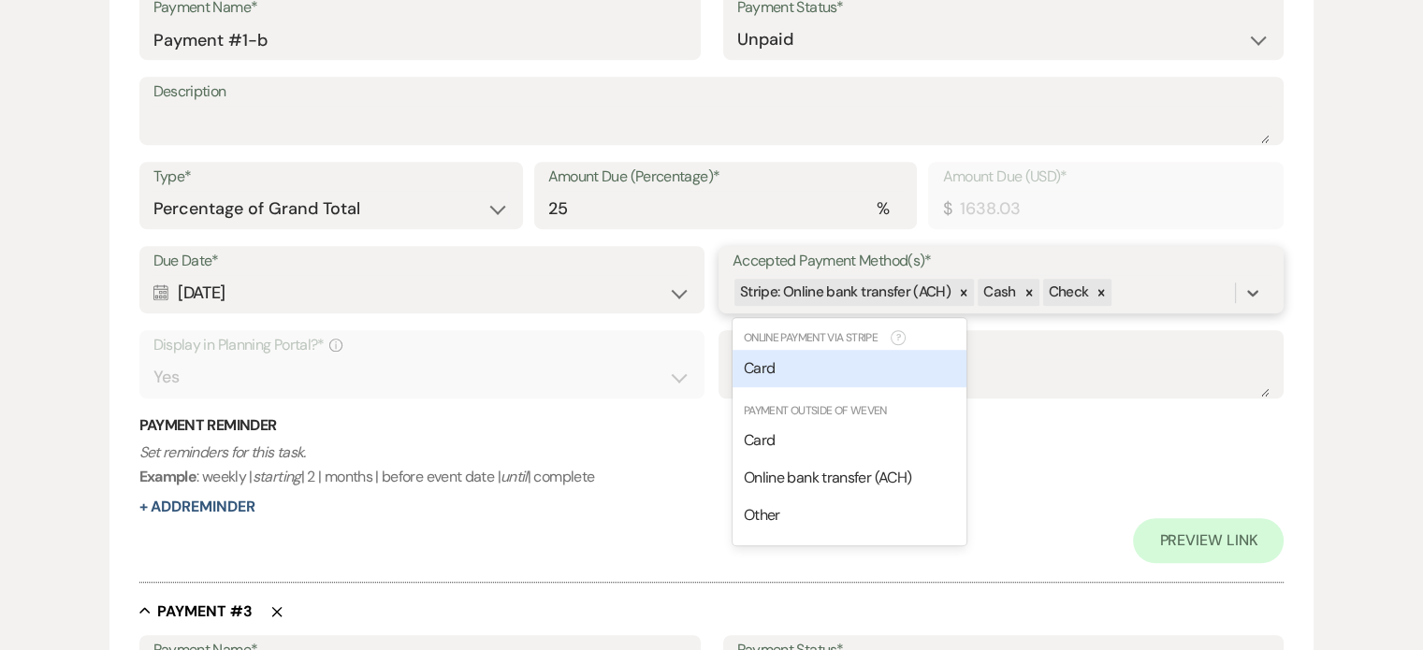
click at [809, 372] on div "Card" at bounding box center [850, 368] width 234 height 37
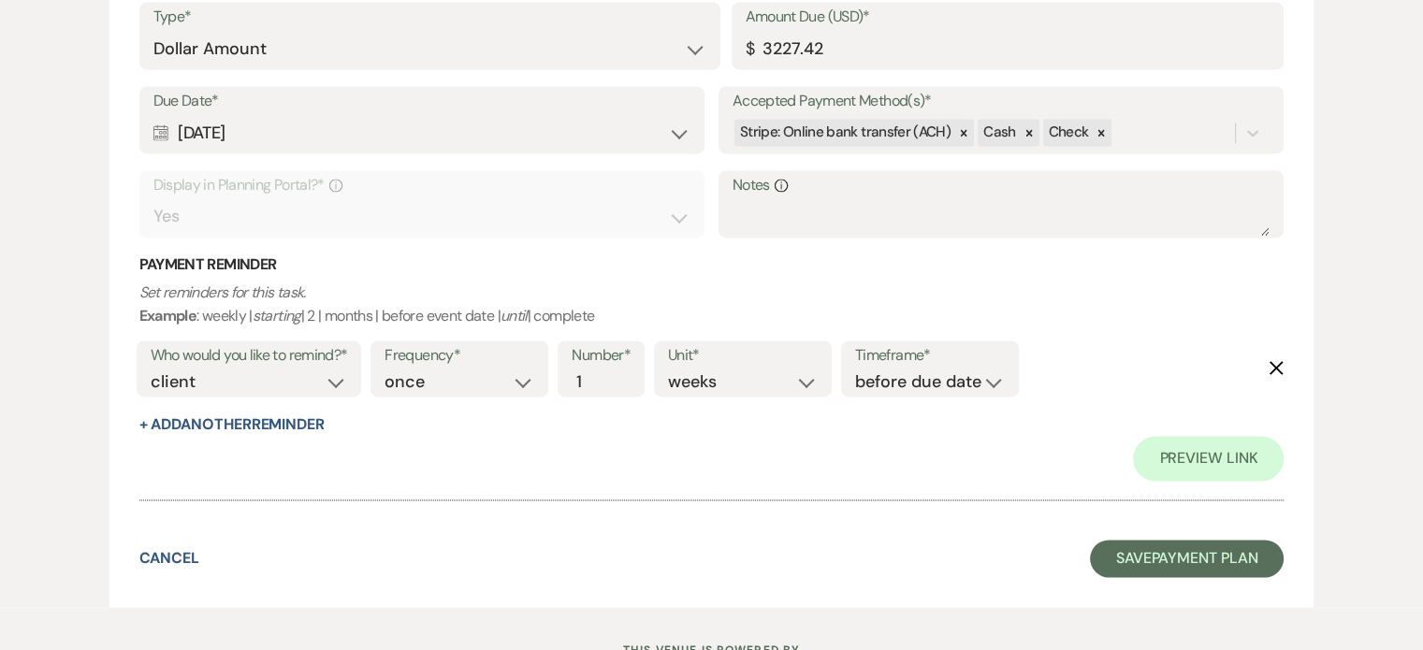
scroll to position [2816, 0]
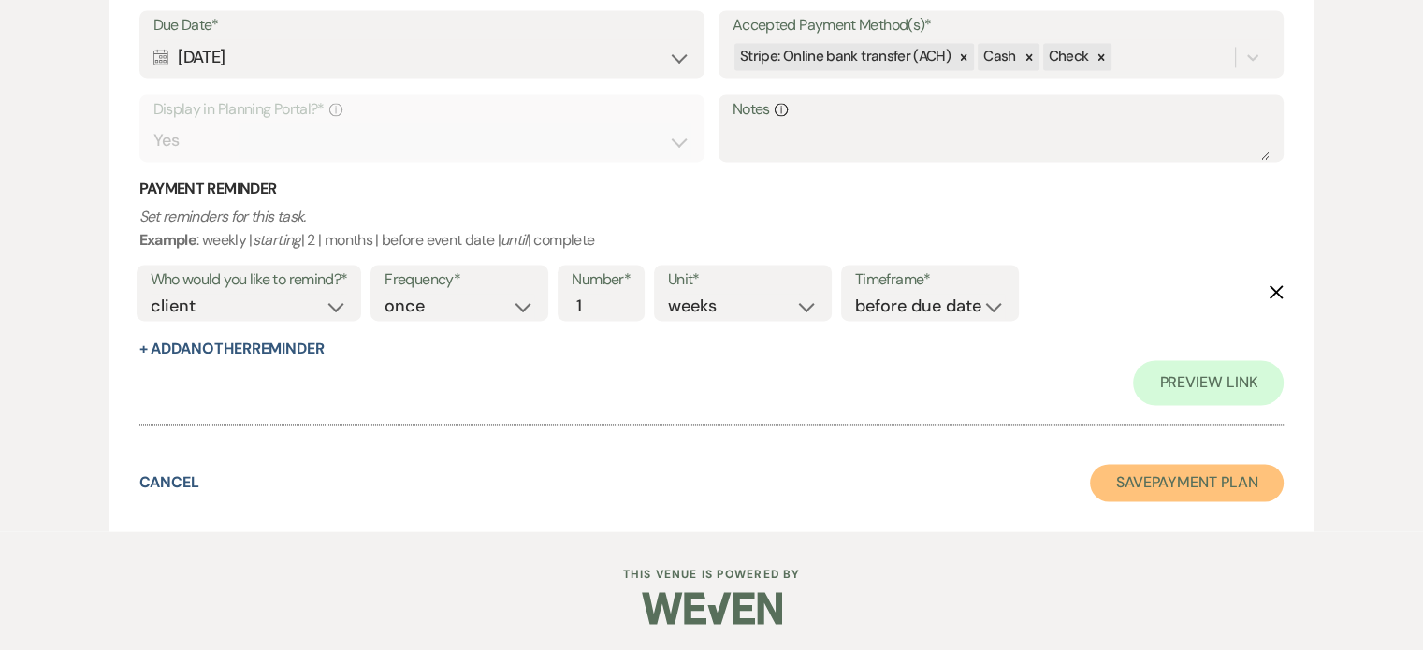
click at [1159, 484] on button "Save Payment Plan" at bounding box center [1187, 482] width 195 height 37
